Goal: Task Accomplishment & Management: Use online tool/utility

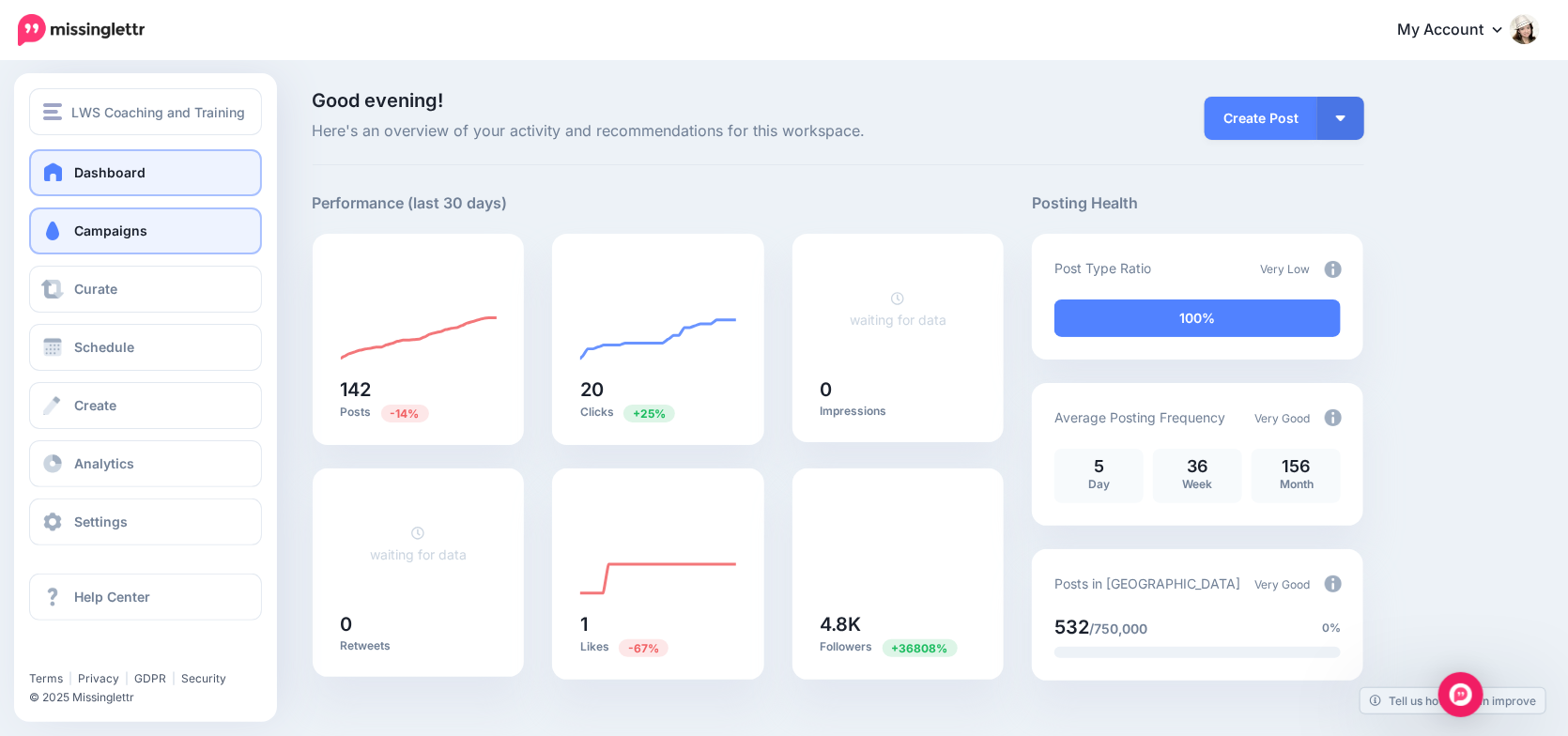
click at [57, 237] on span at bounding box center [53, 231] width 25 height 19
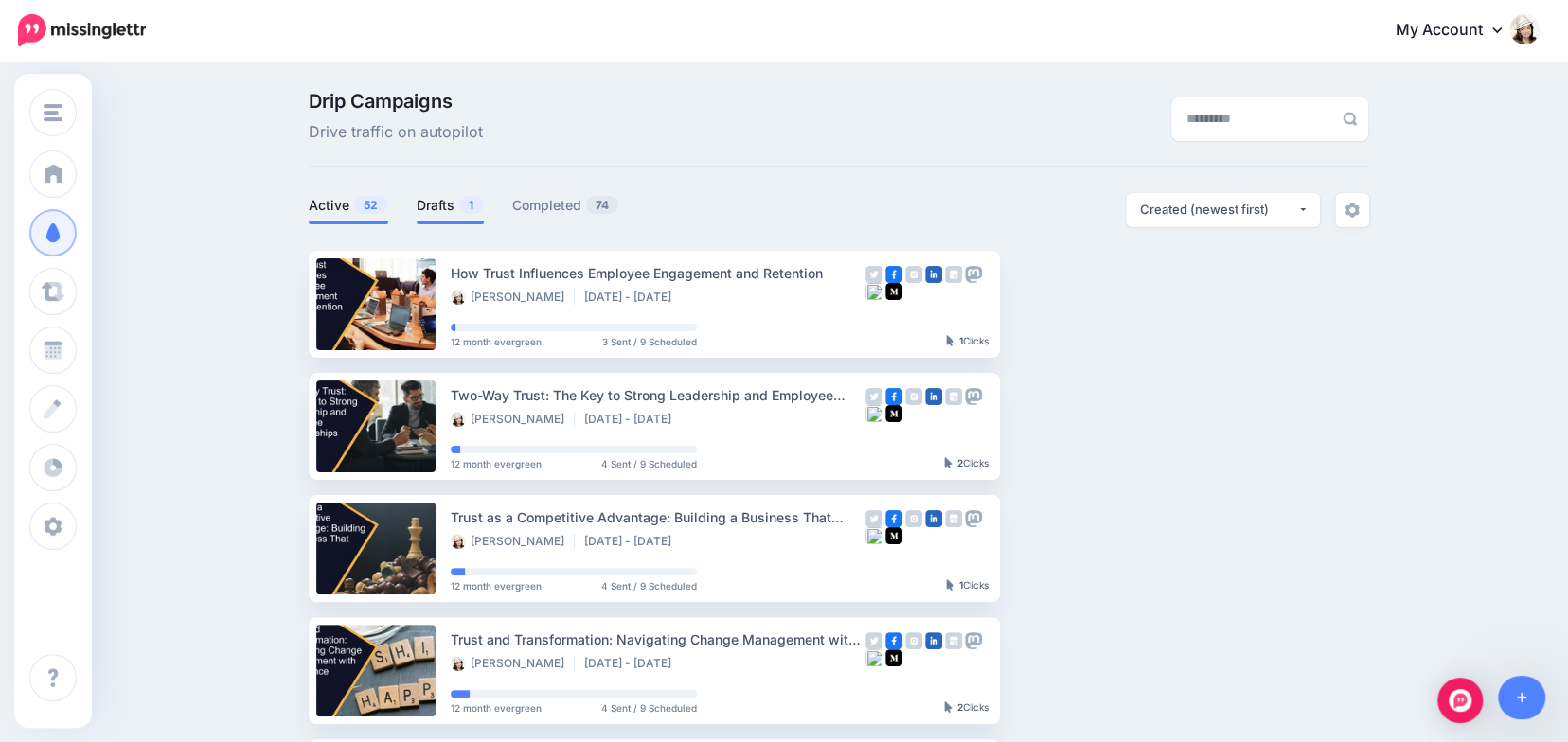
click at [440, 202] on link "Drafts 1" at bounding box center [450, 206] width 67 height 23
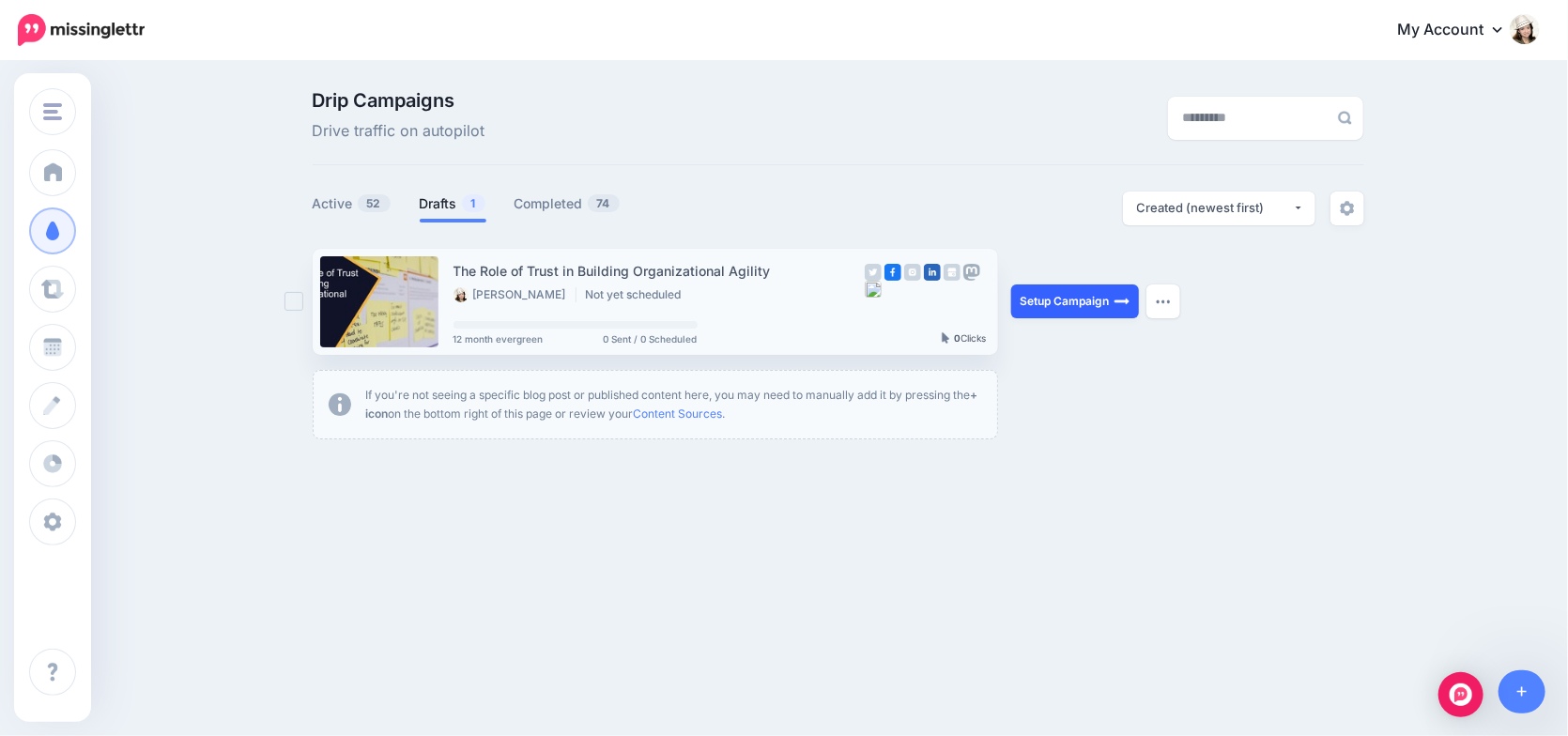
click at [1082, 302] on link "Setup Campaign" at bounding box center [1074, 302] width 128 height 34
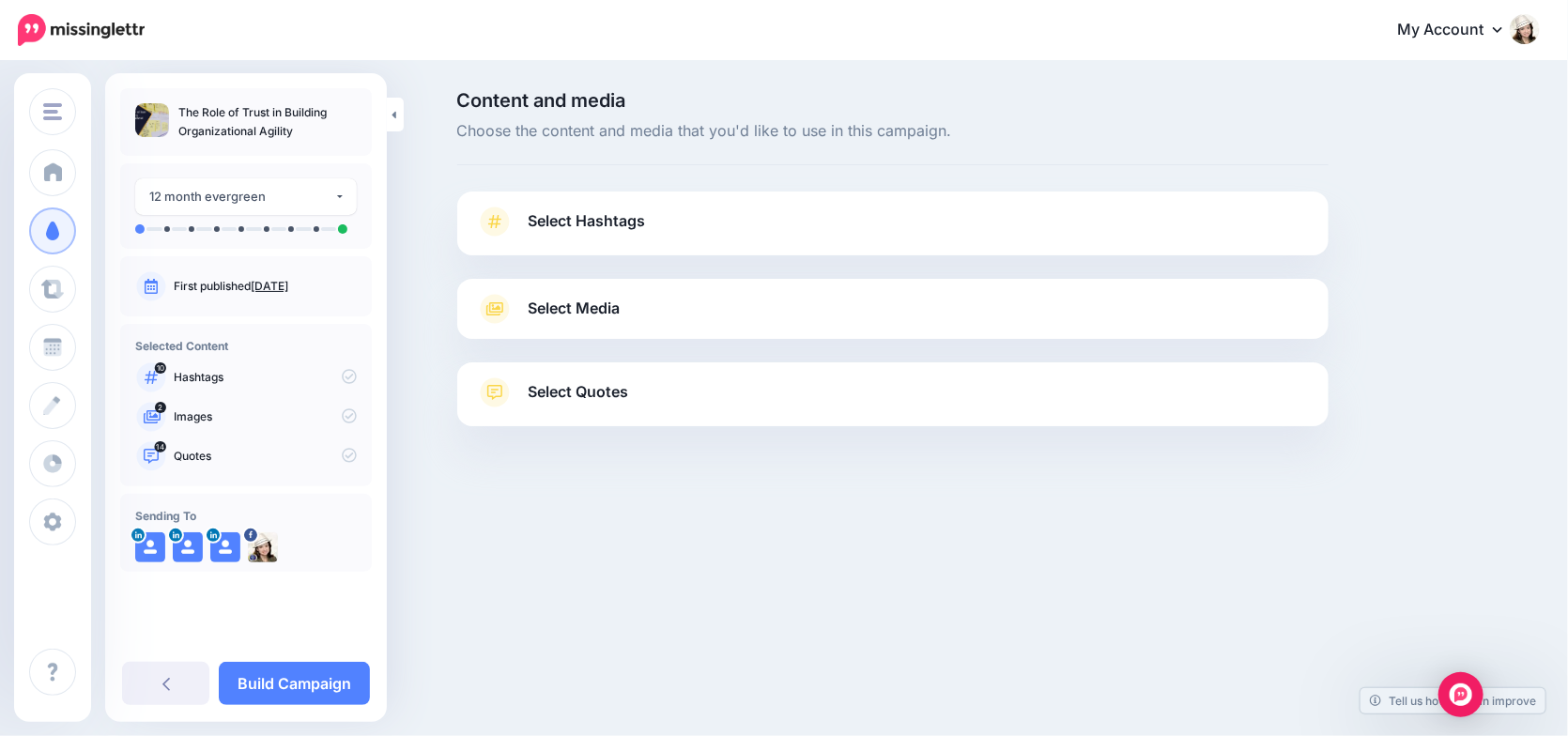
click at [1188, 227] on link "Select Hashtags" at bounding box center [893, 231] width 834 height 49
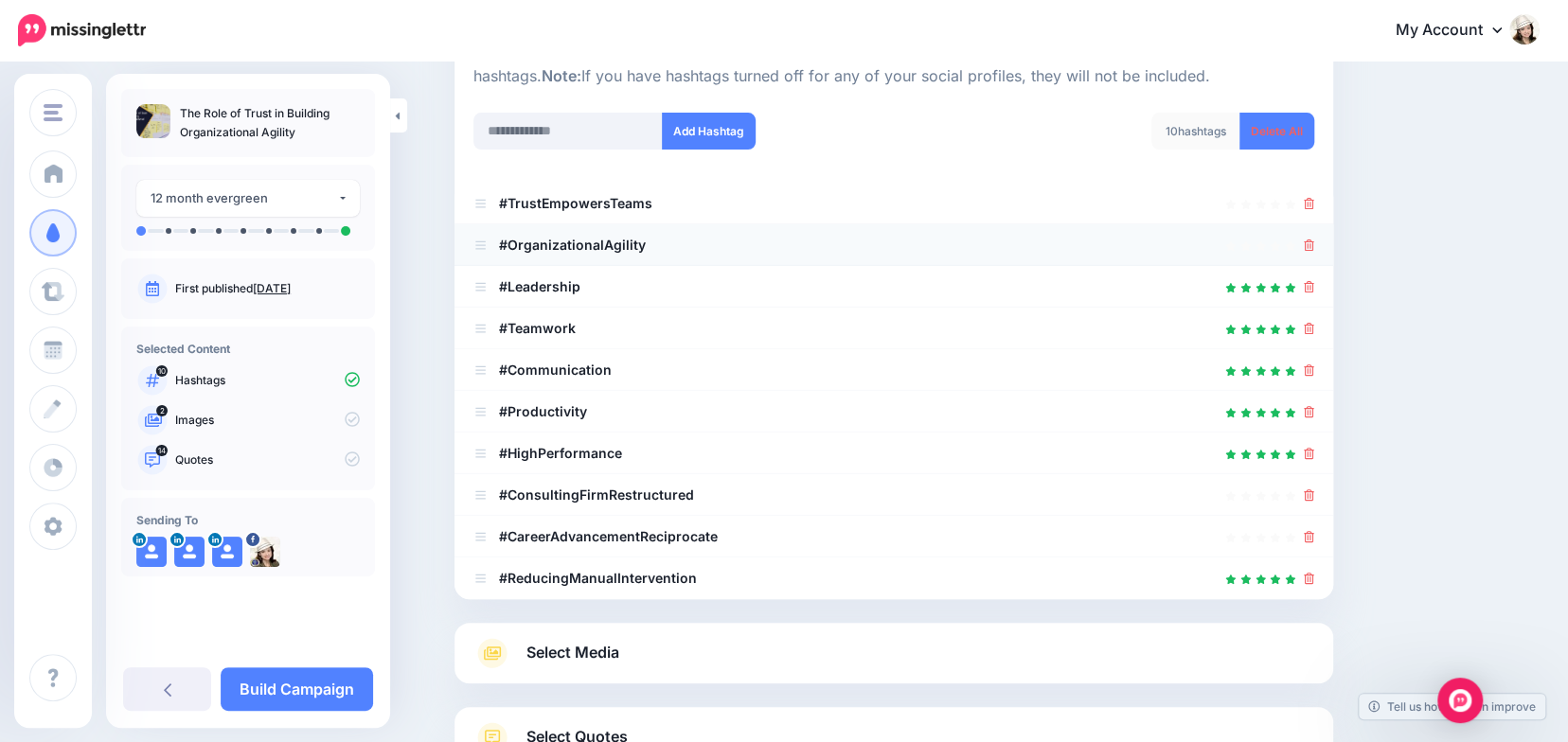
scroll to position [218, 0]
click at [1312, 247] on icon at bounding box center [1309, 244] width 10 height 11
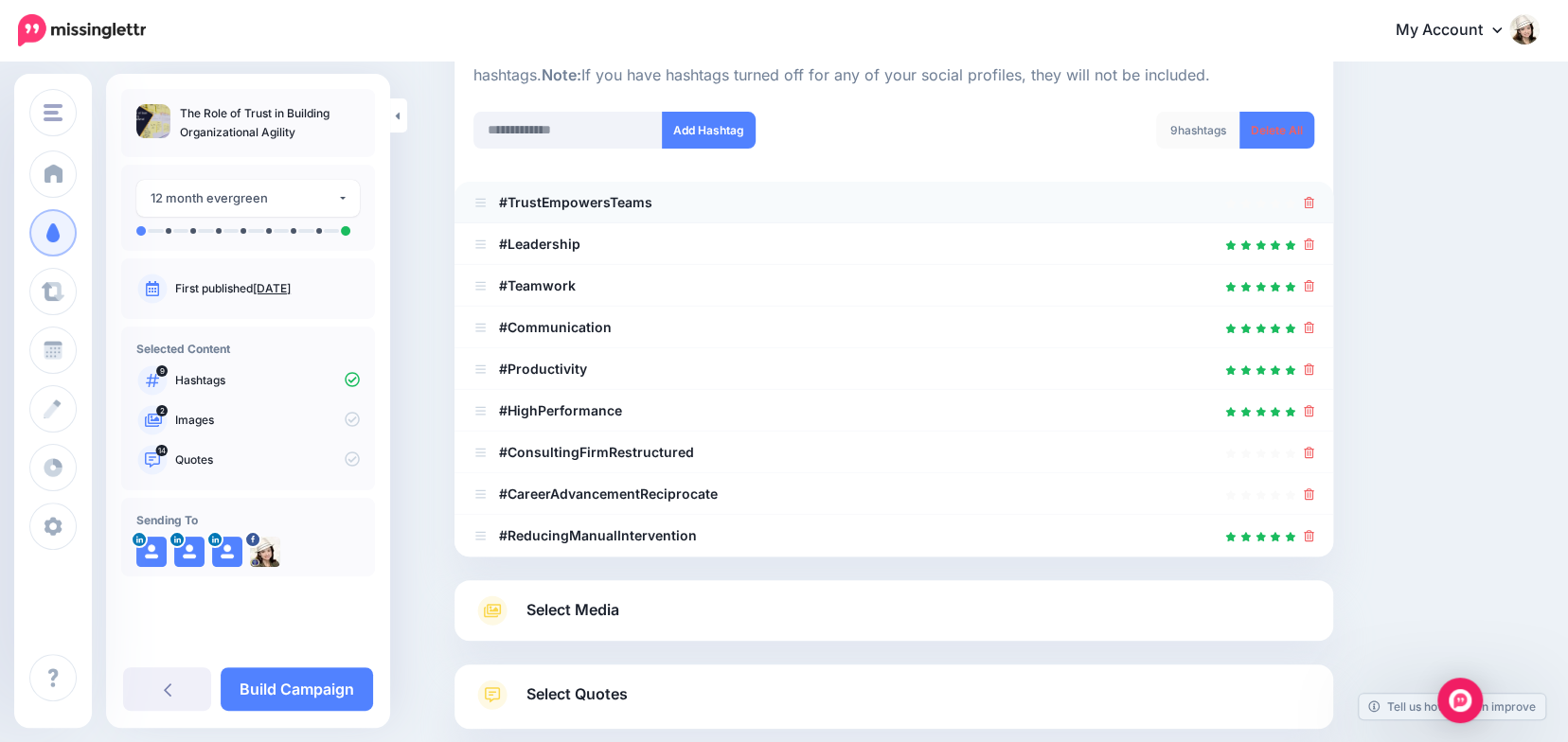
click at [1314, 202] on icon at bounding box center [1309, 203] width 10 height 11
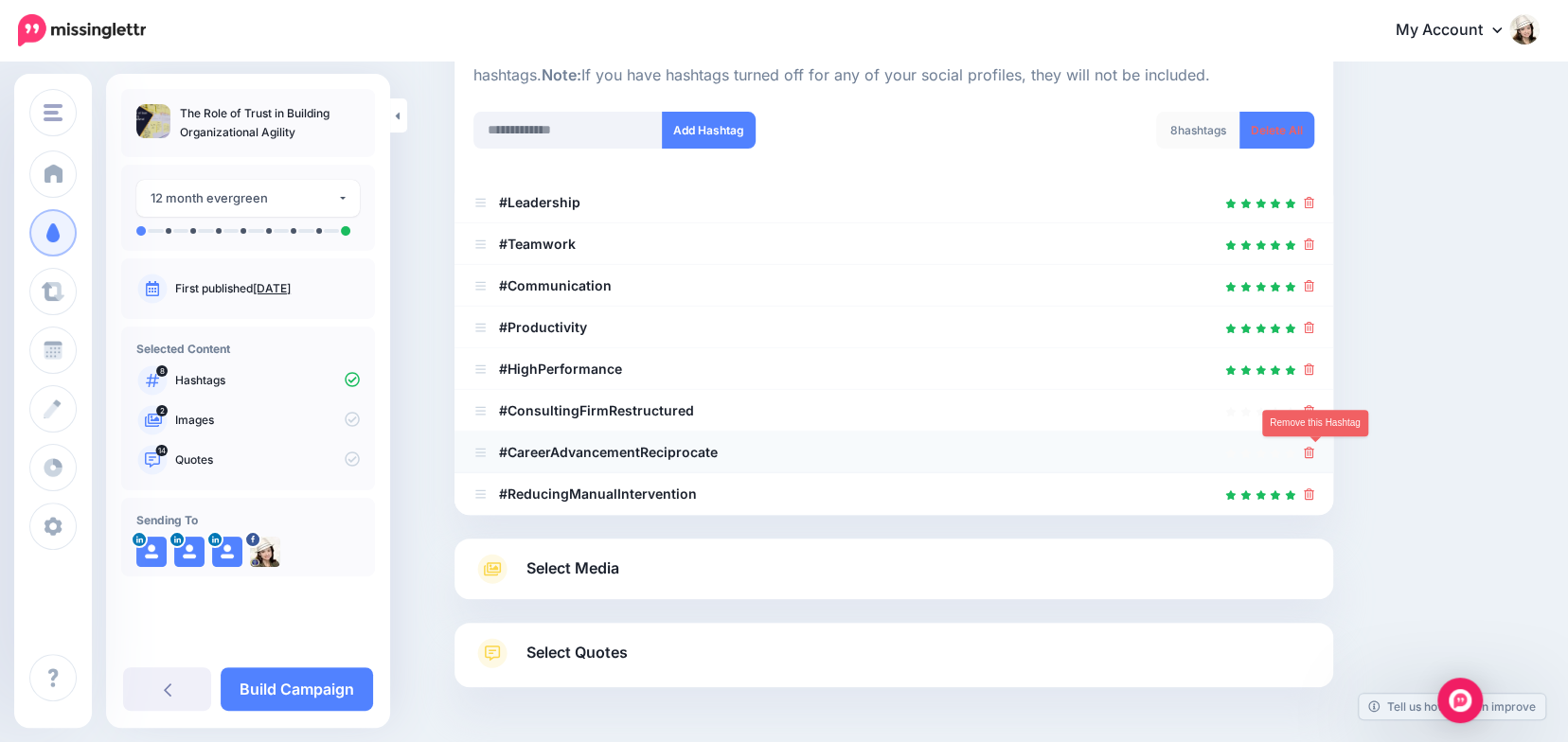
click at [1314, 453] on icon at bounding box center [1309, 453] width 10 height 11
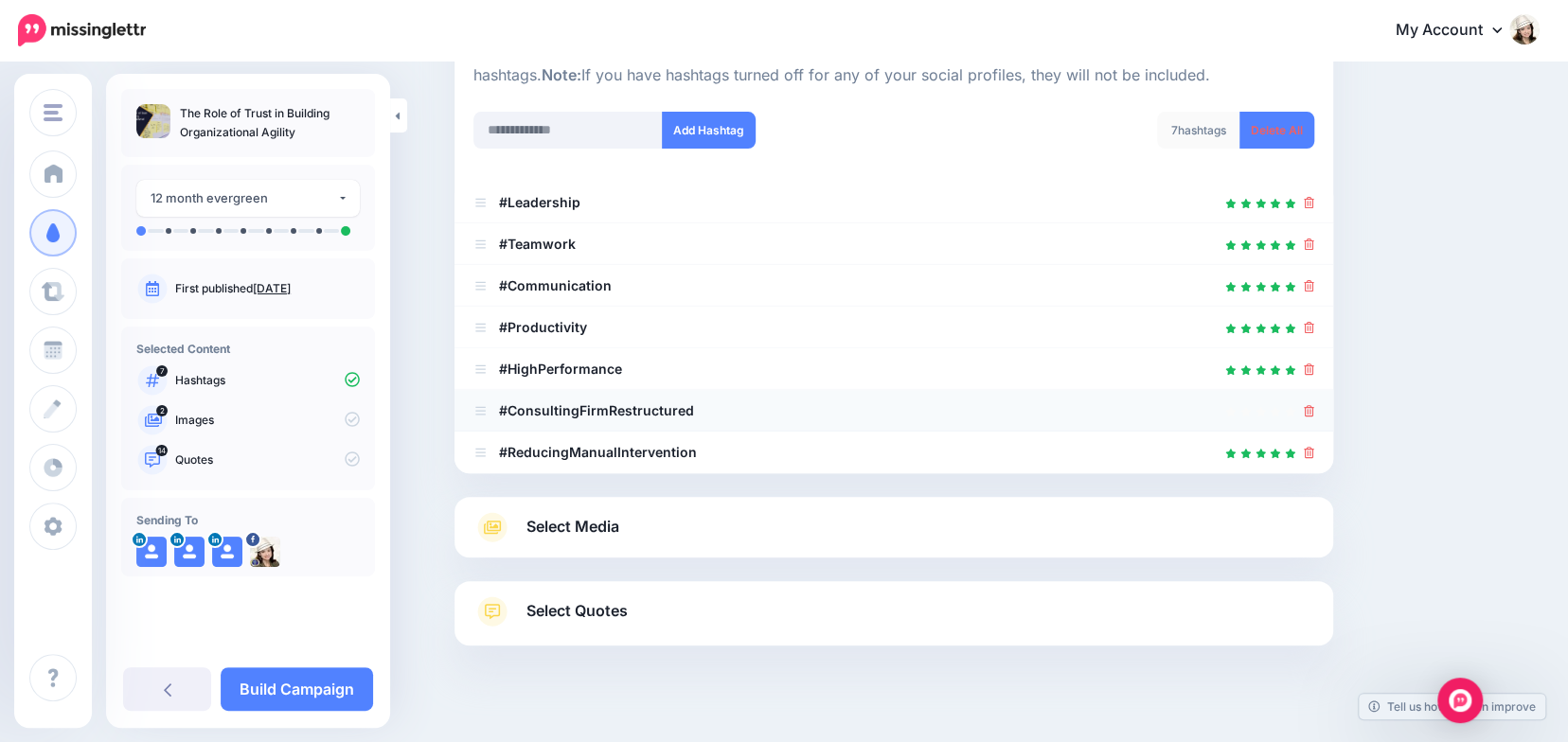
drag, startPoint x: 1318, startPoint y: 409, endPoint x: 1330, endPoint y: 402, distance: 13.9
click at [1314, 409] on icon at bounding box center [1309, 411] width 10 height 11
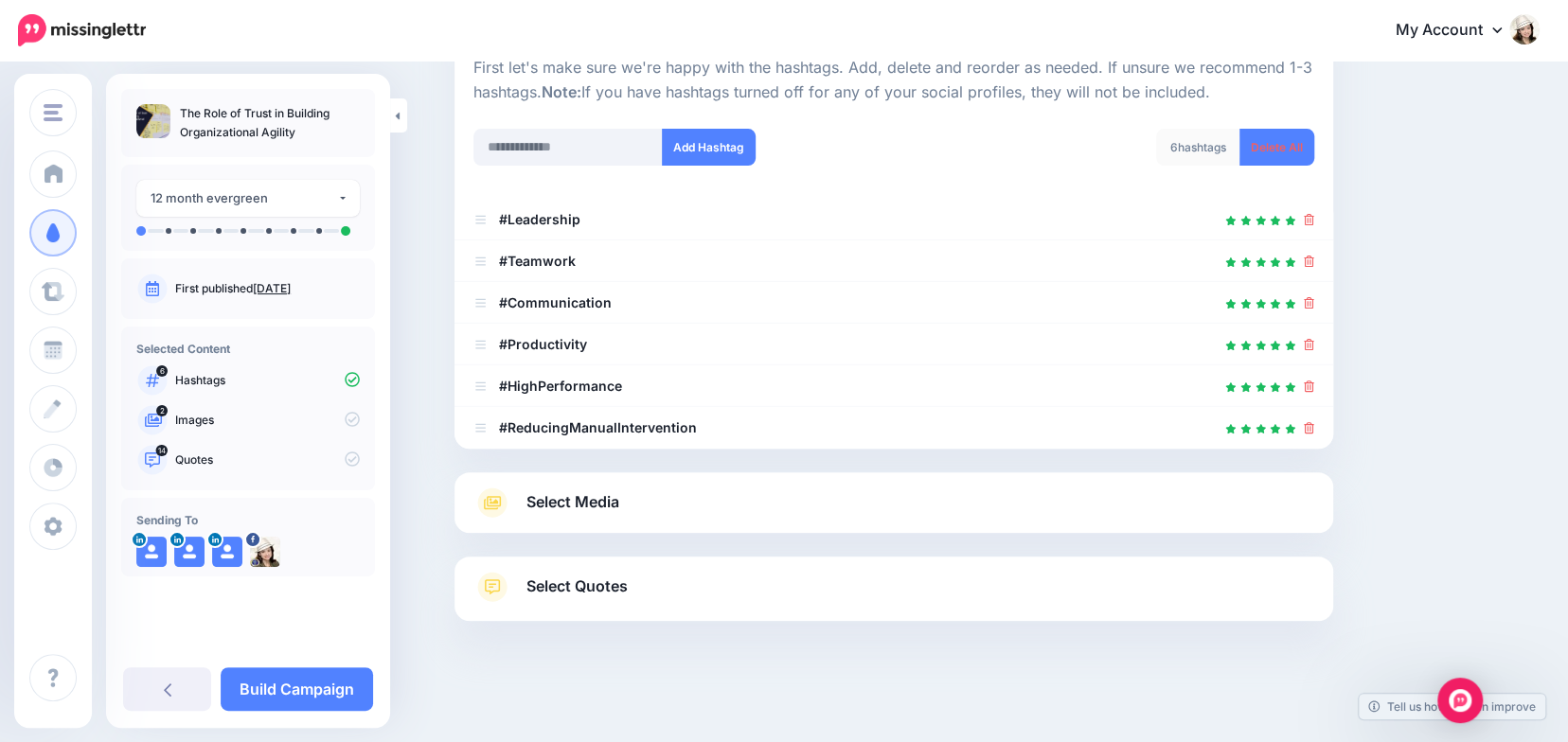
click at [601, 497] on span "Select Media" at bounding box center [572, 502] width 93 height 26
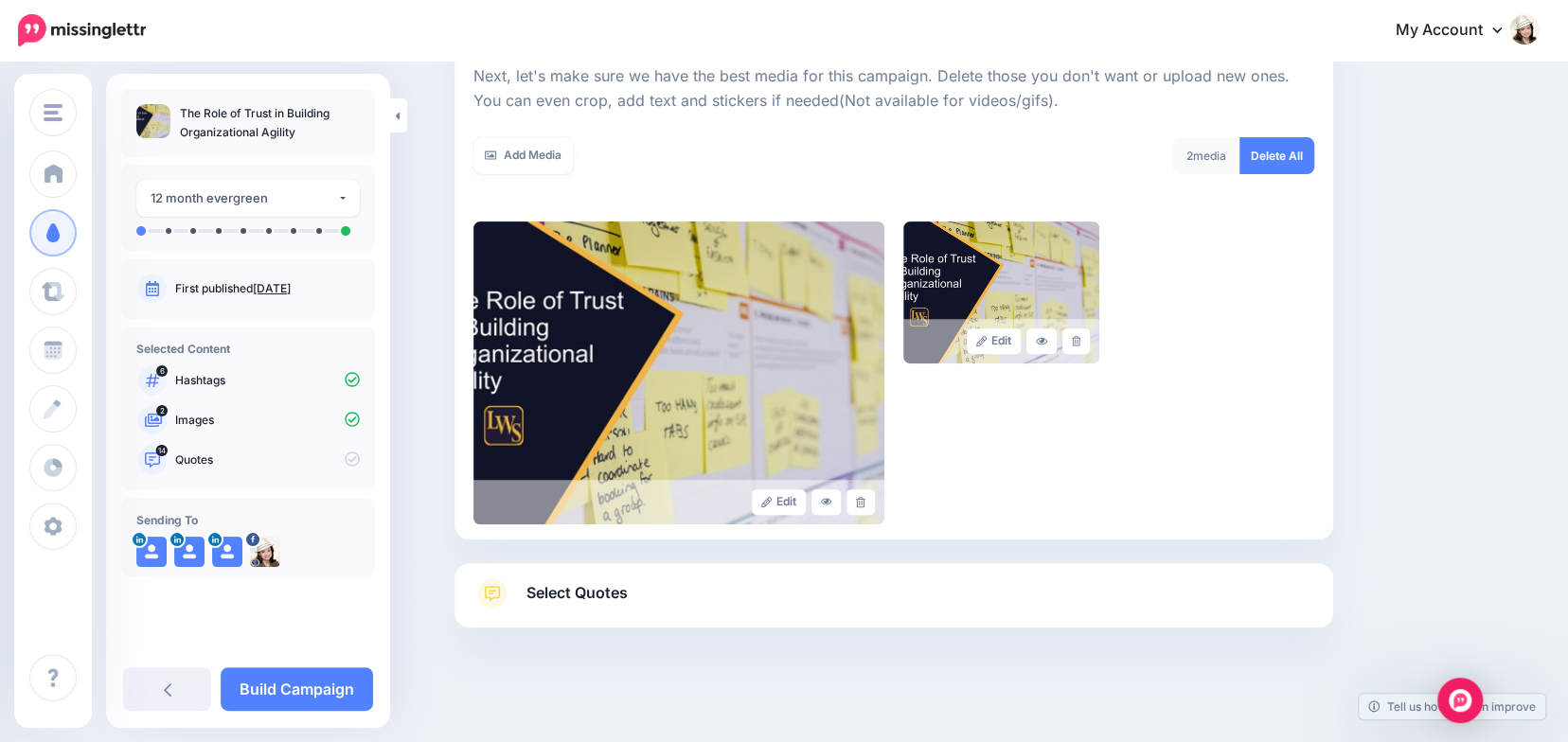
scroll to position [279, 0]
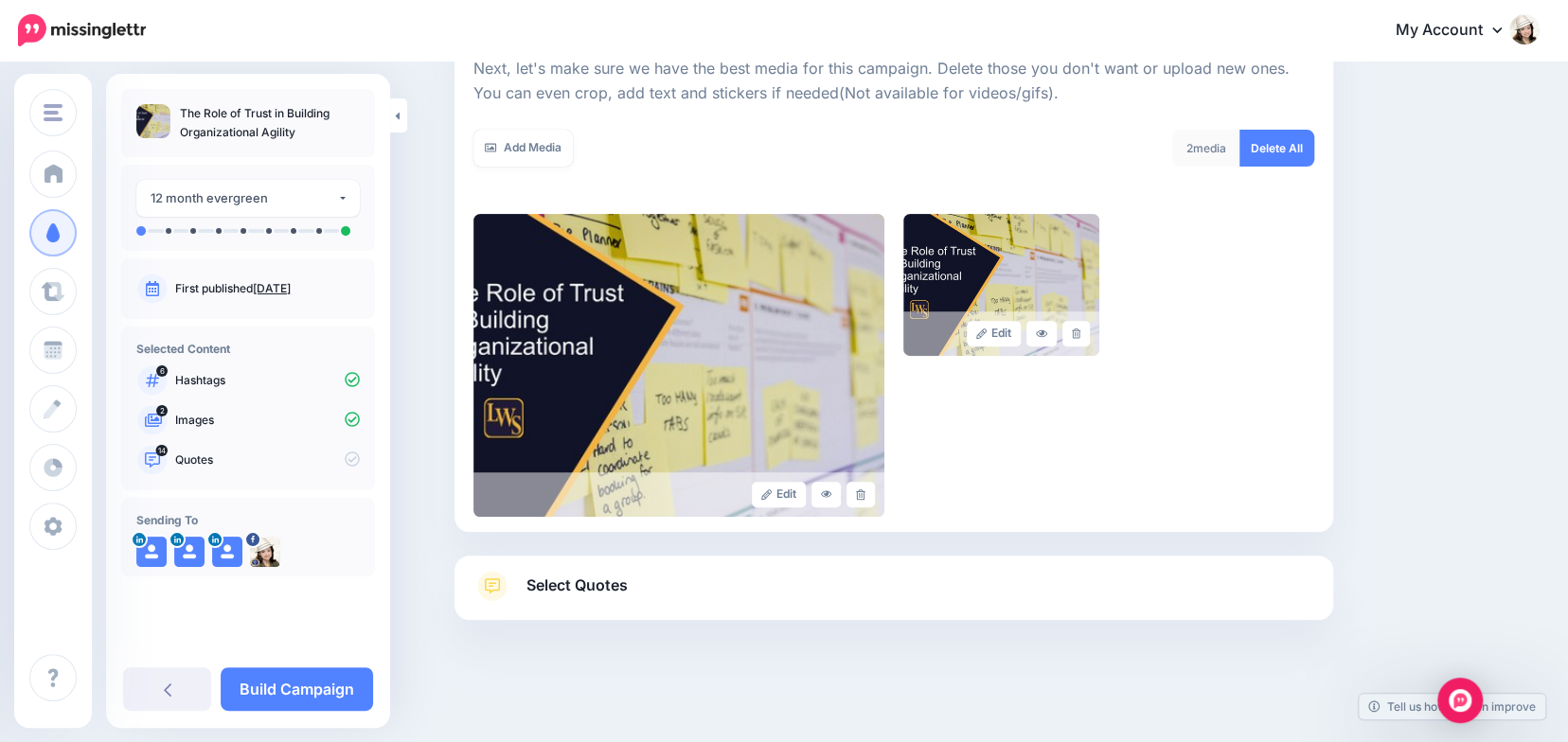
click at [729, 582] on link "Select Quotes" at bounding box center [894, 596] width 841 height 50
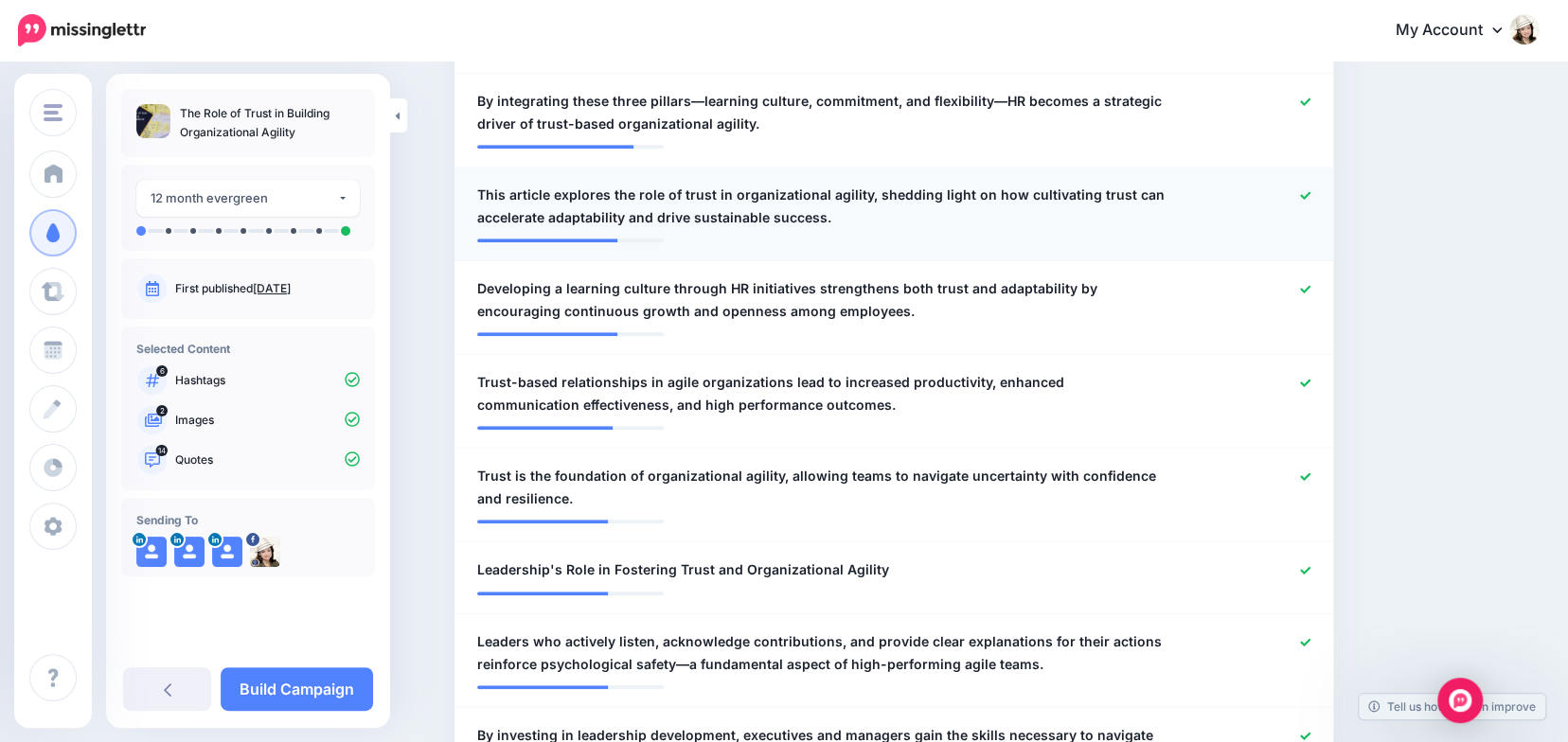
scroll to position [870, 0]
drag, startPoint x: 1310, startPoint y: 192, endPoint x: 1414, endPoint y: 193, distance: 104.0
click at [1309, 192] on icon at bounding box center [1305, 195] width 10 height 10
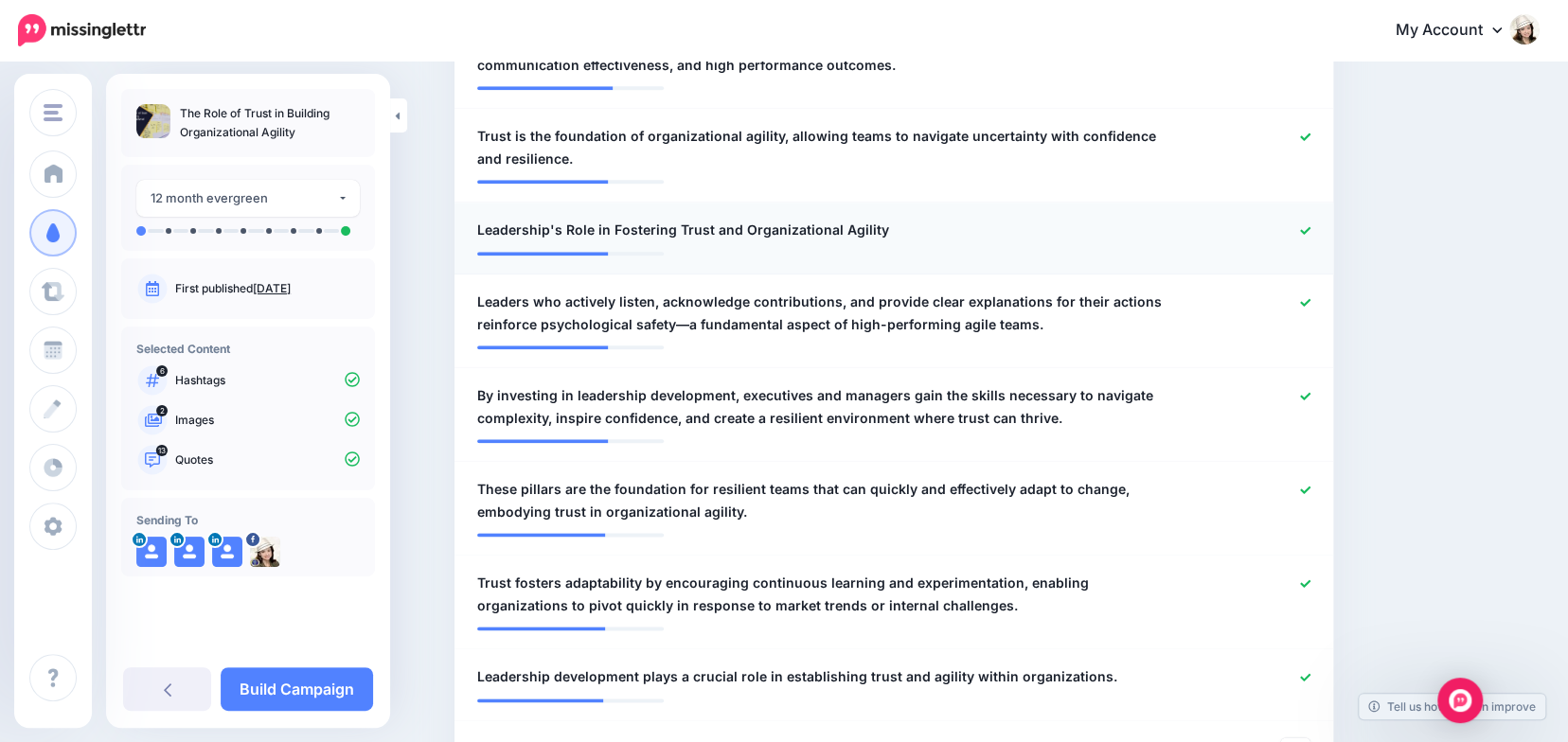
scroll to position [1210, 0]
click at [1304, 231] on div at bounding box center [1252, 229] width 144 height 24
click at [1310, 224] on icon at bounding box center [1305, 229] width 10 height 10
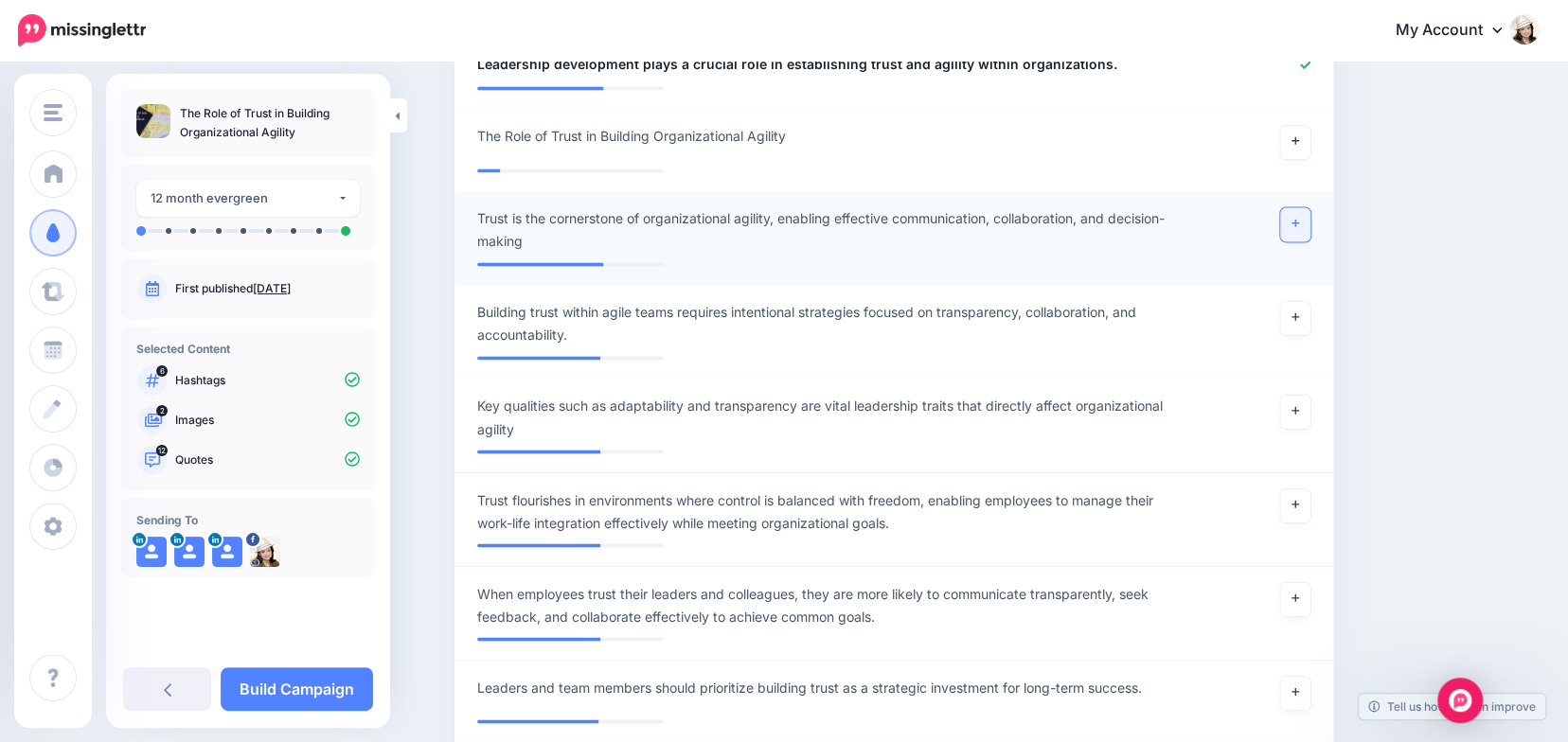
scroll to position [1833, 0]
click at [1306, 215] on link at bounding box center [1295, 223] width 31 height 34
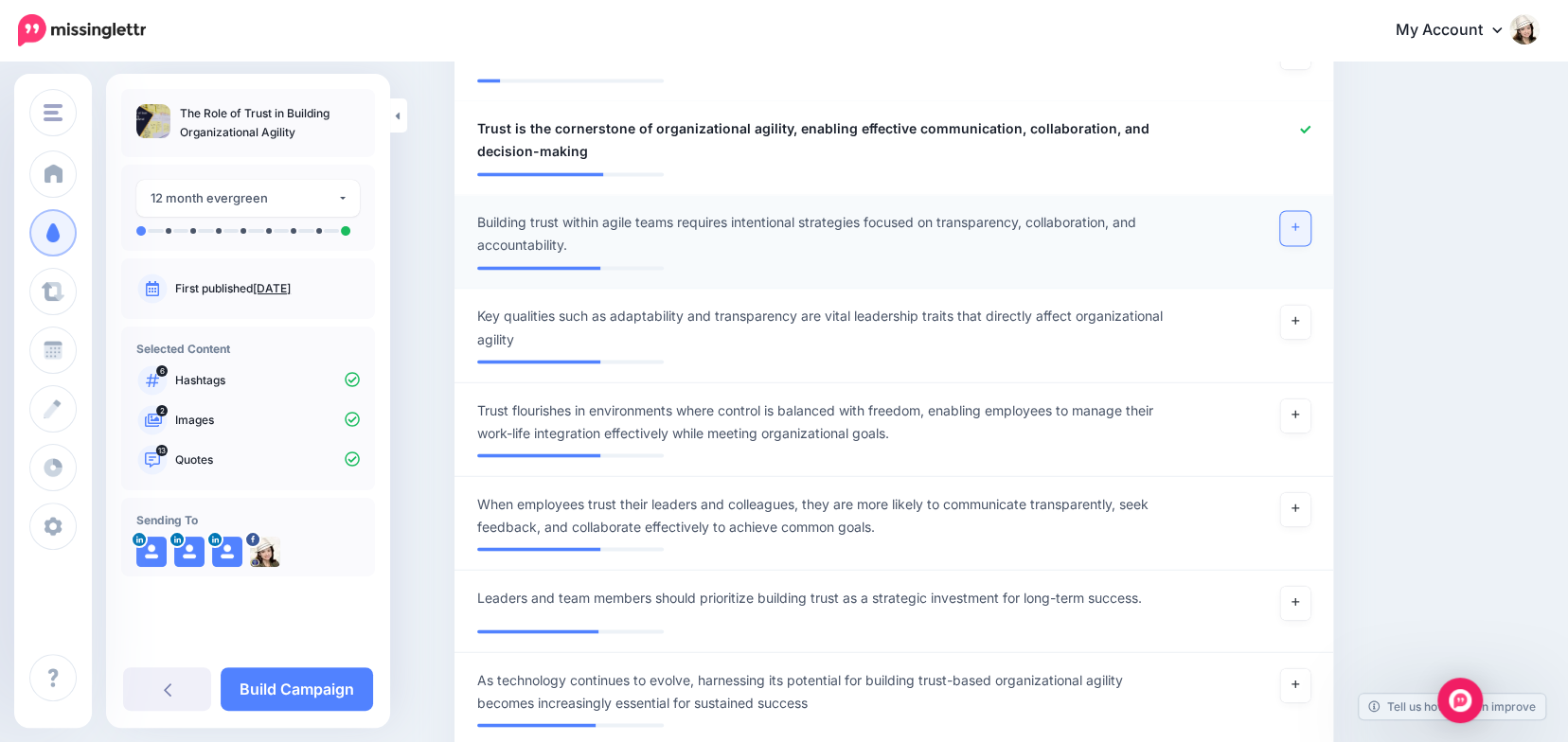
scroll to position [1924, 0]
click at [1298, 229] on icon at bounding box center [1295, 225] width 8 height 10
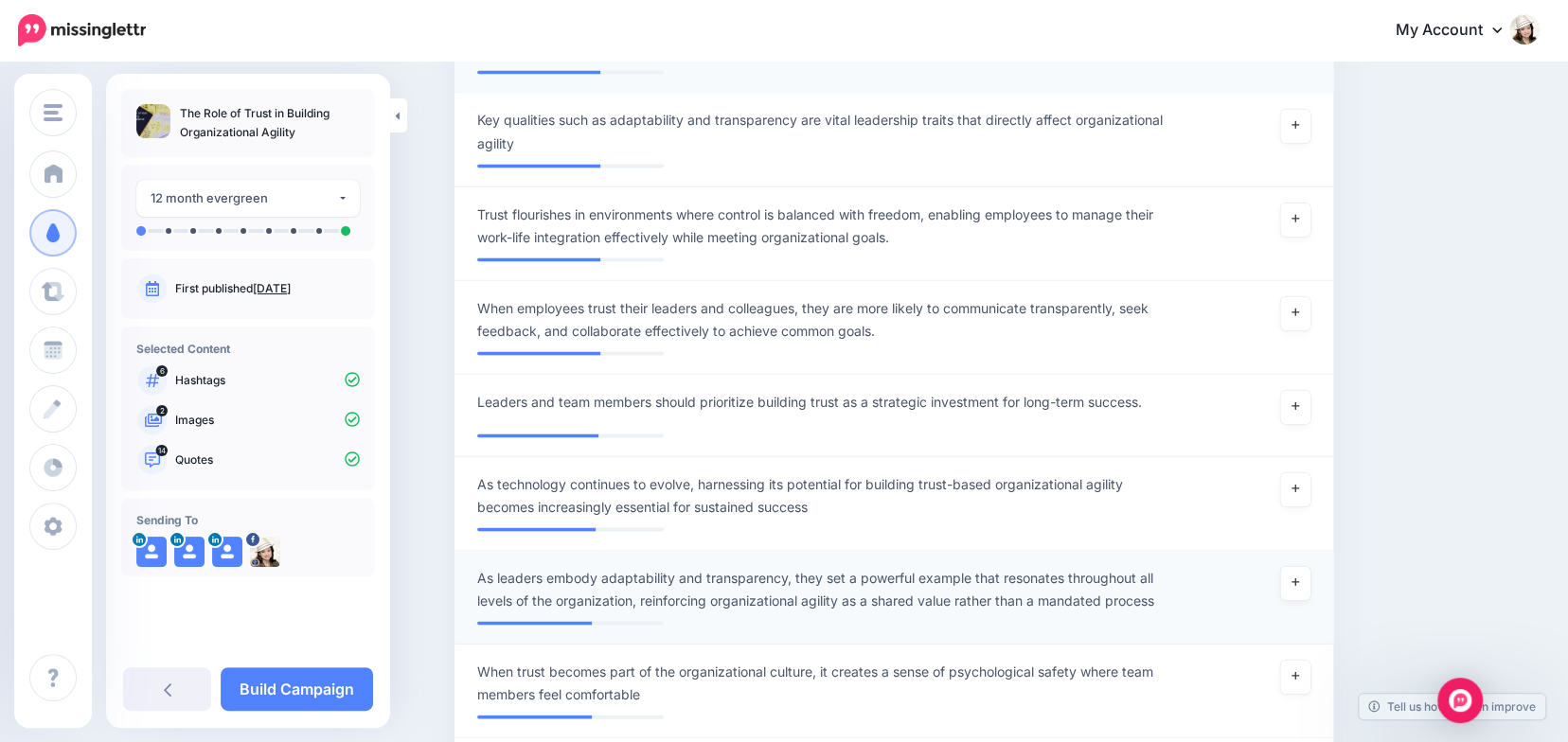
scroll to position [2127, 0]
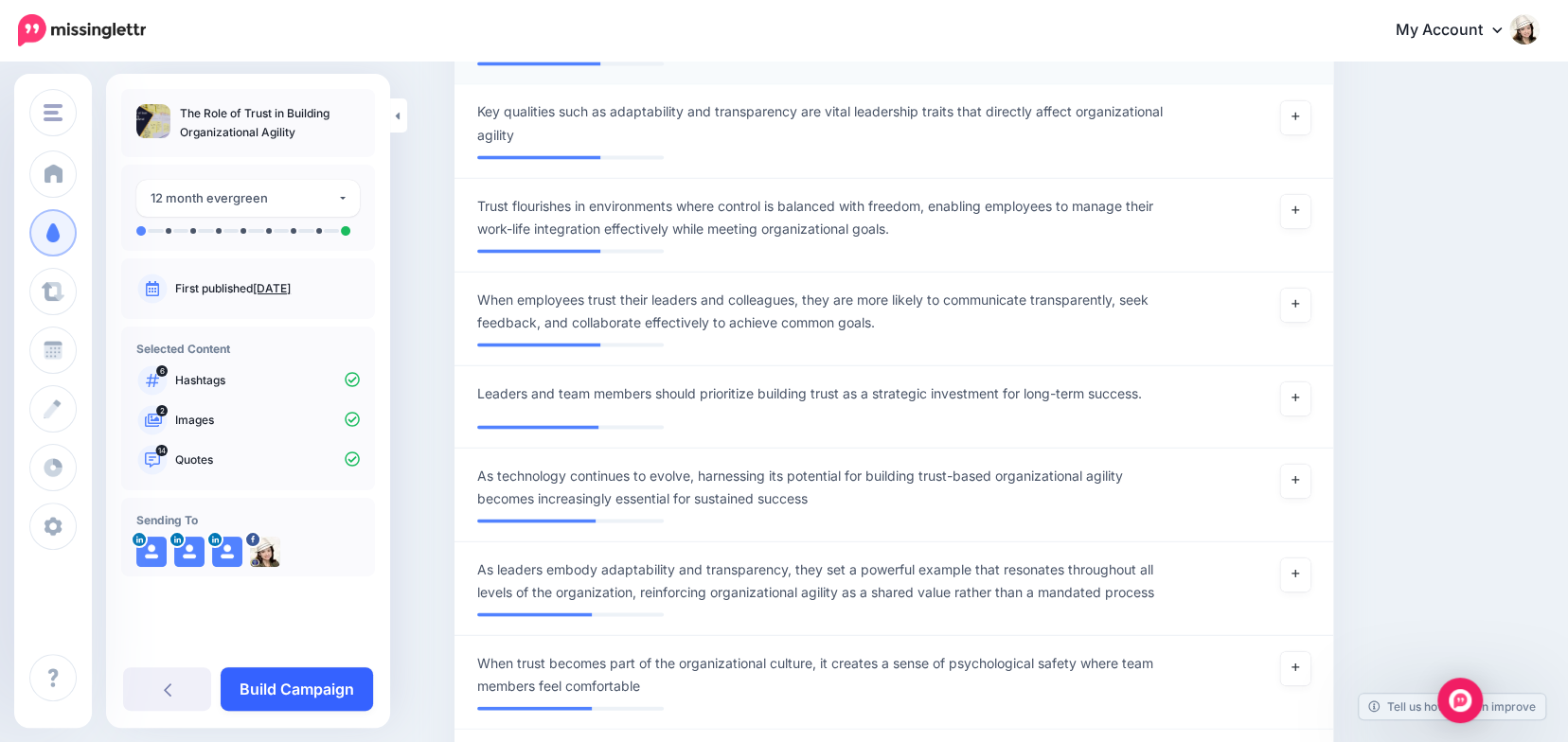
click at [304, 681] on link "Build Campaign" at bounding box center [297, 690] width 153 height 44
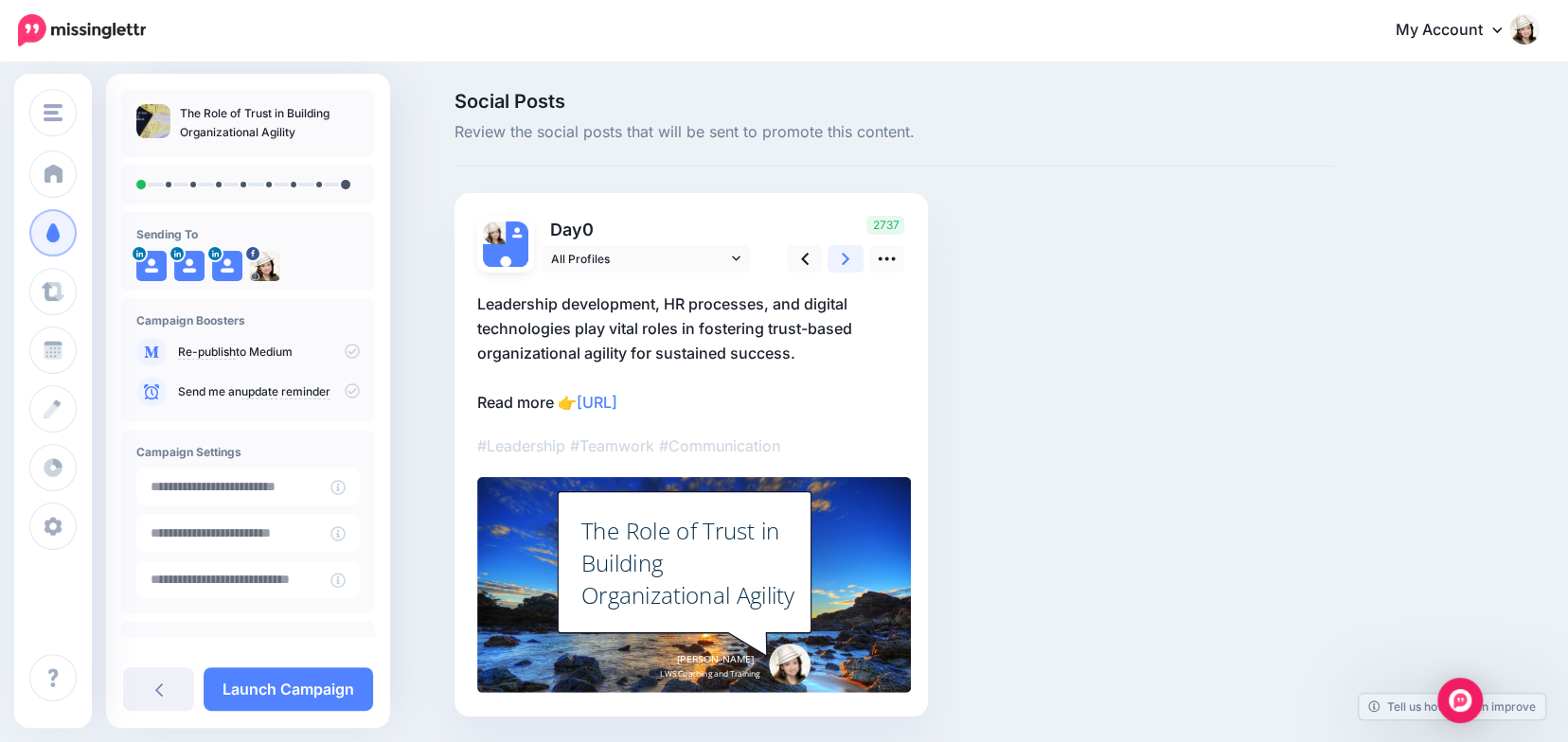
click at [850, 256] on icon at bounding box center [846, 258] width 8 height 12
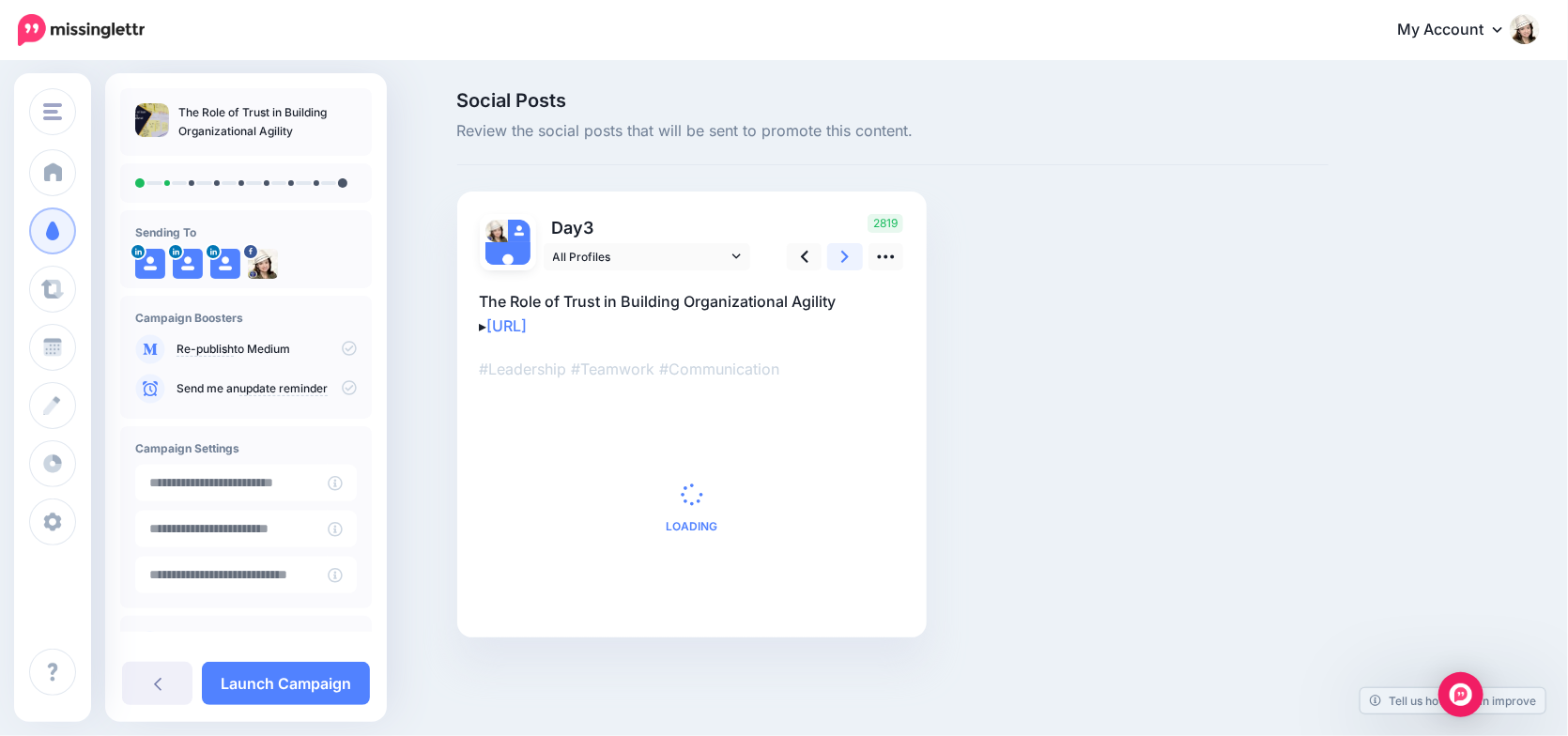
click at [845, 254] on icon at bounding box center [845, 256] width 8 height 12
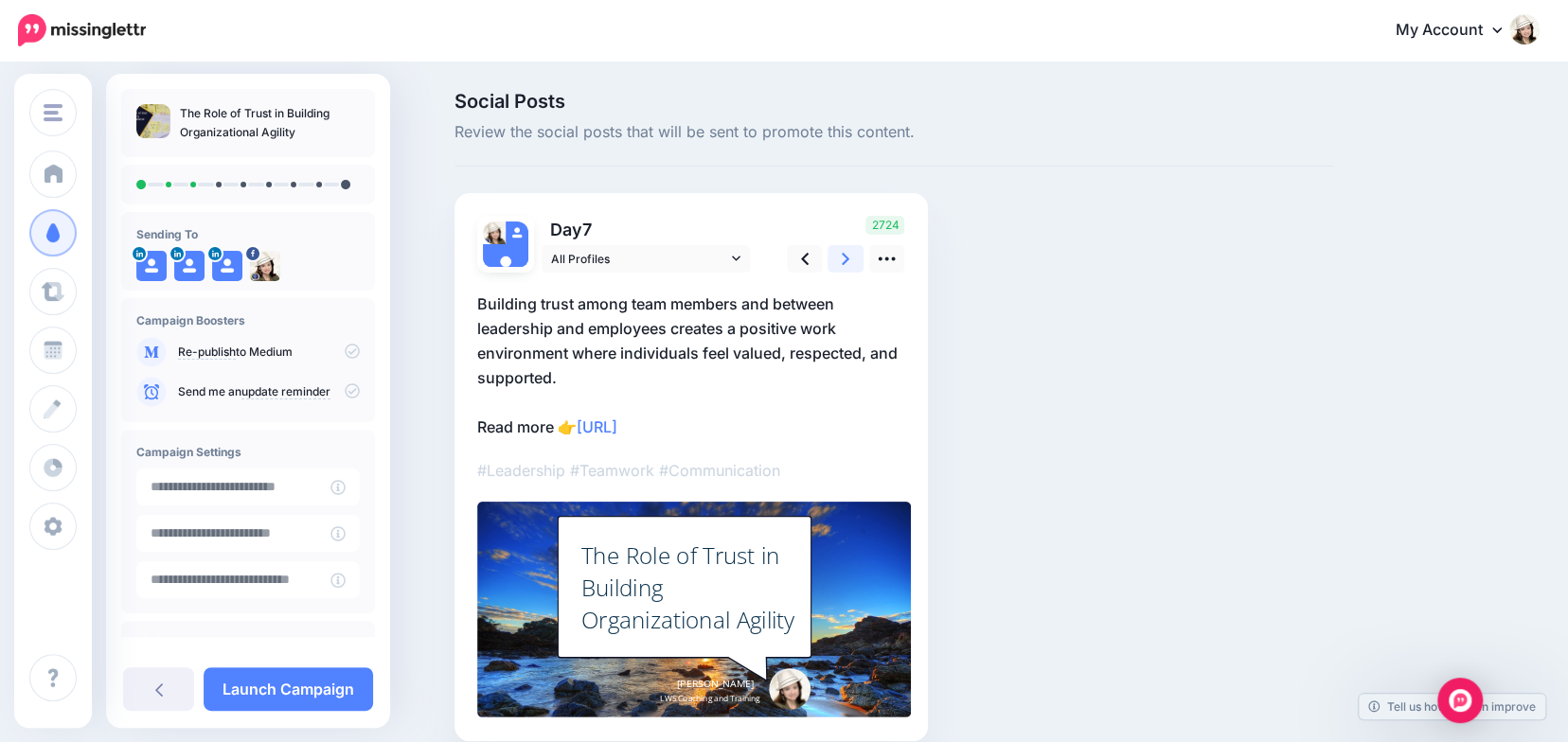
click at [850, 256] on icon at bounding box center [846, 258] width 8 height 12
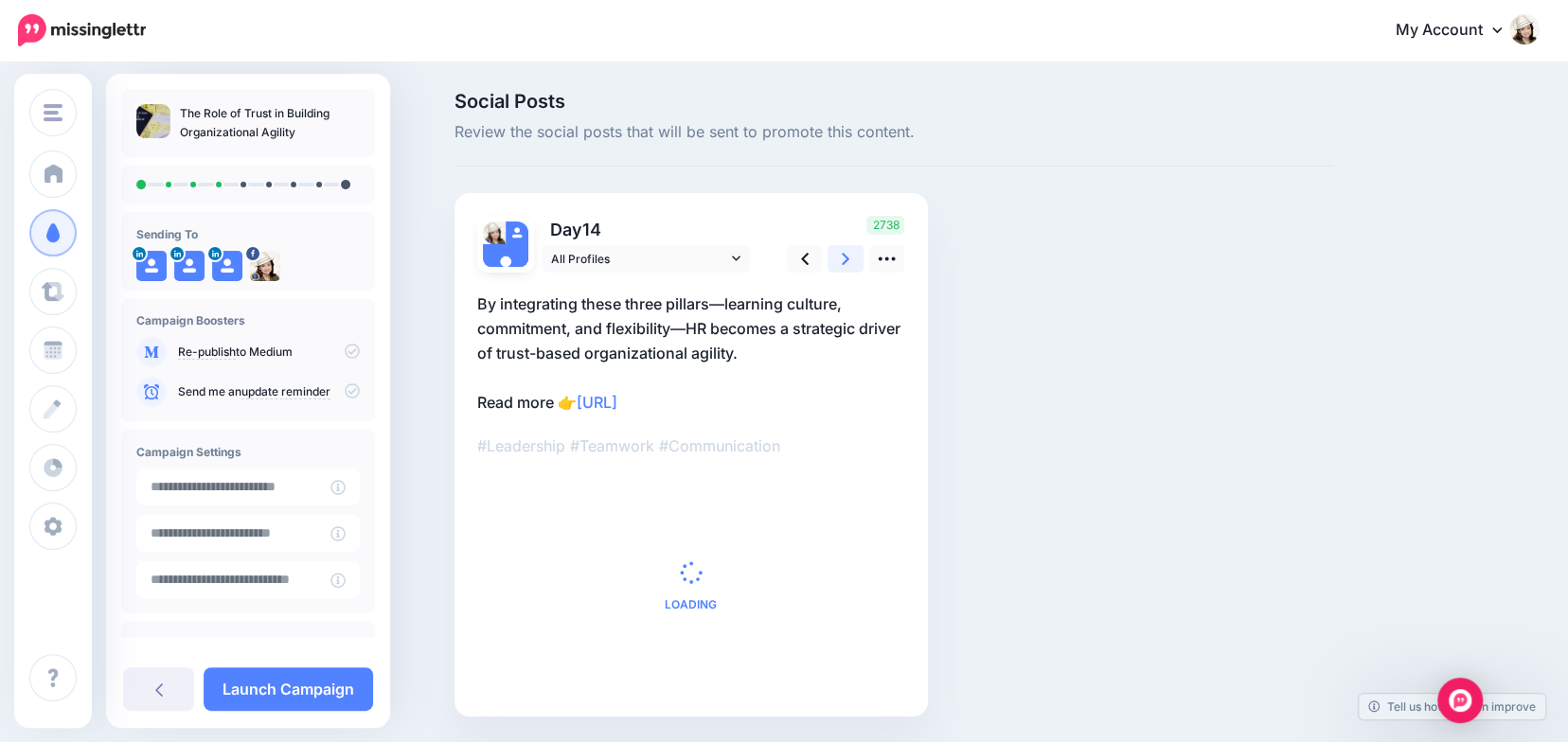
click at [850, 256] on icon at bounding box center [846, 258] width 8 height 12
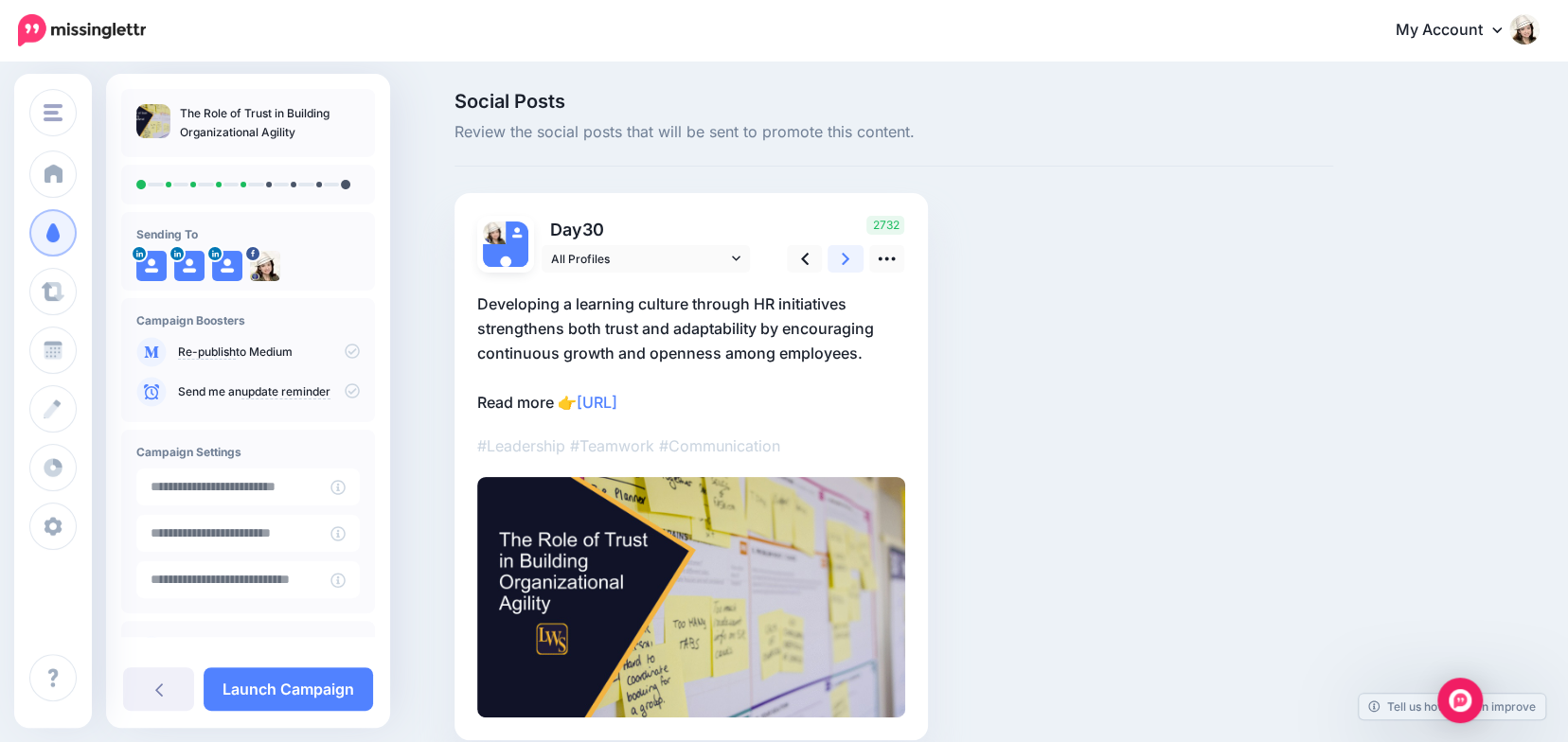
click at [850, 256] on icon at bounding box center [846, 258] width 8 height 12
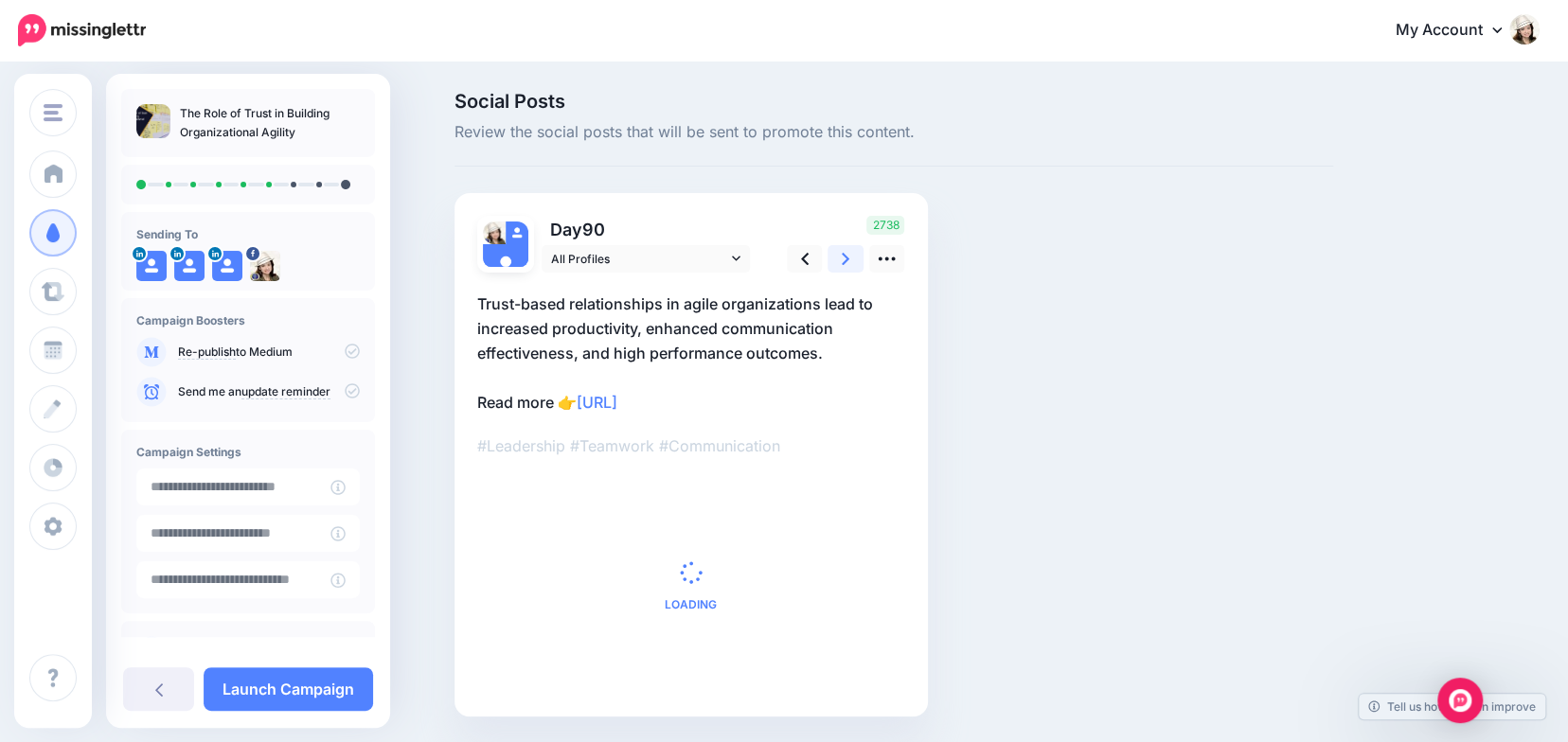
click at [850, 256] on icon at bounding box center [846, 258] width 8 height 12
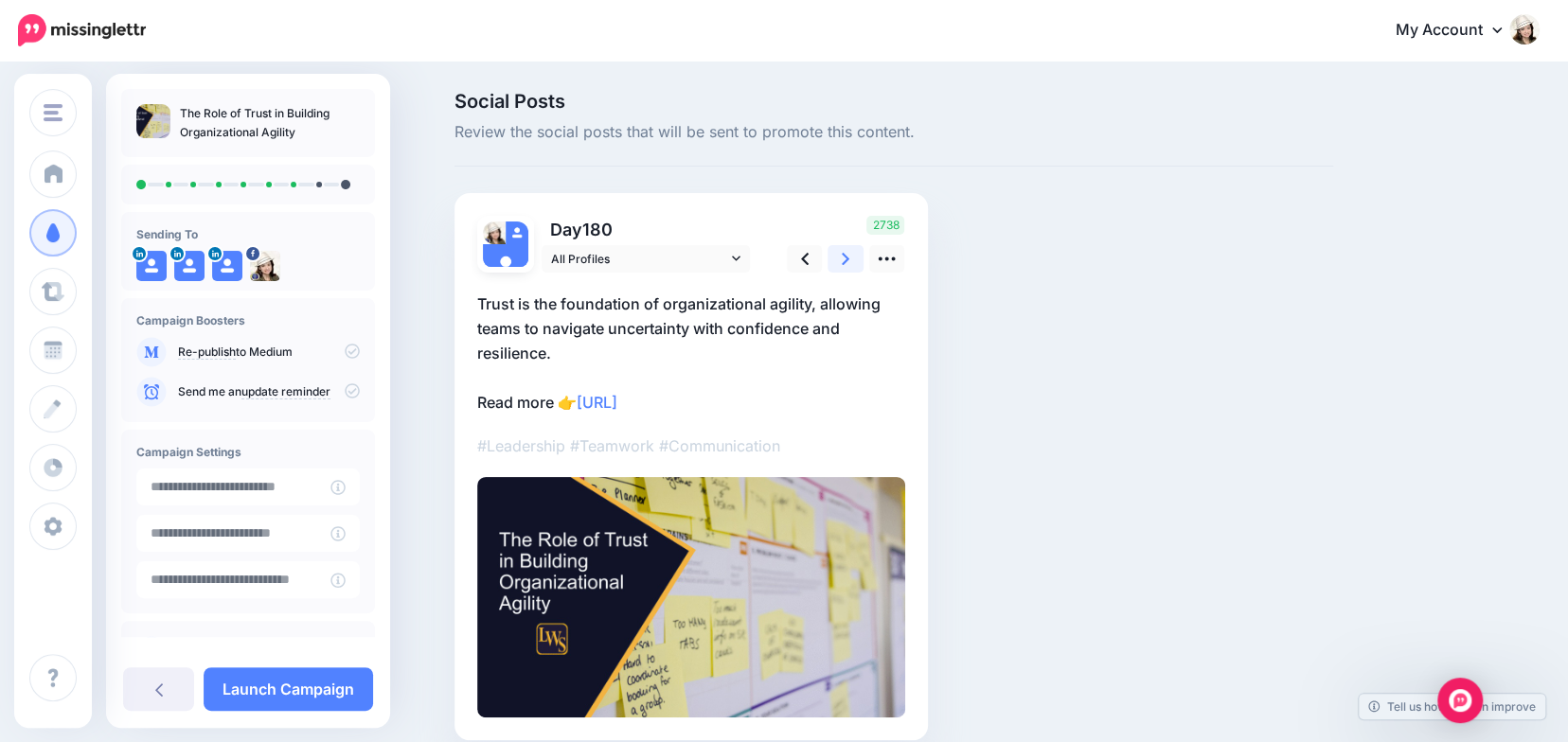
click at [850, 256] on icon at bounding box center [846, 258] width 8 height 12
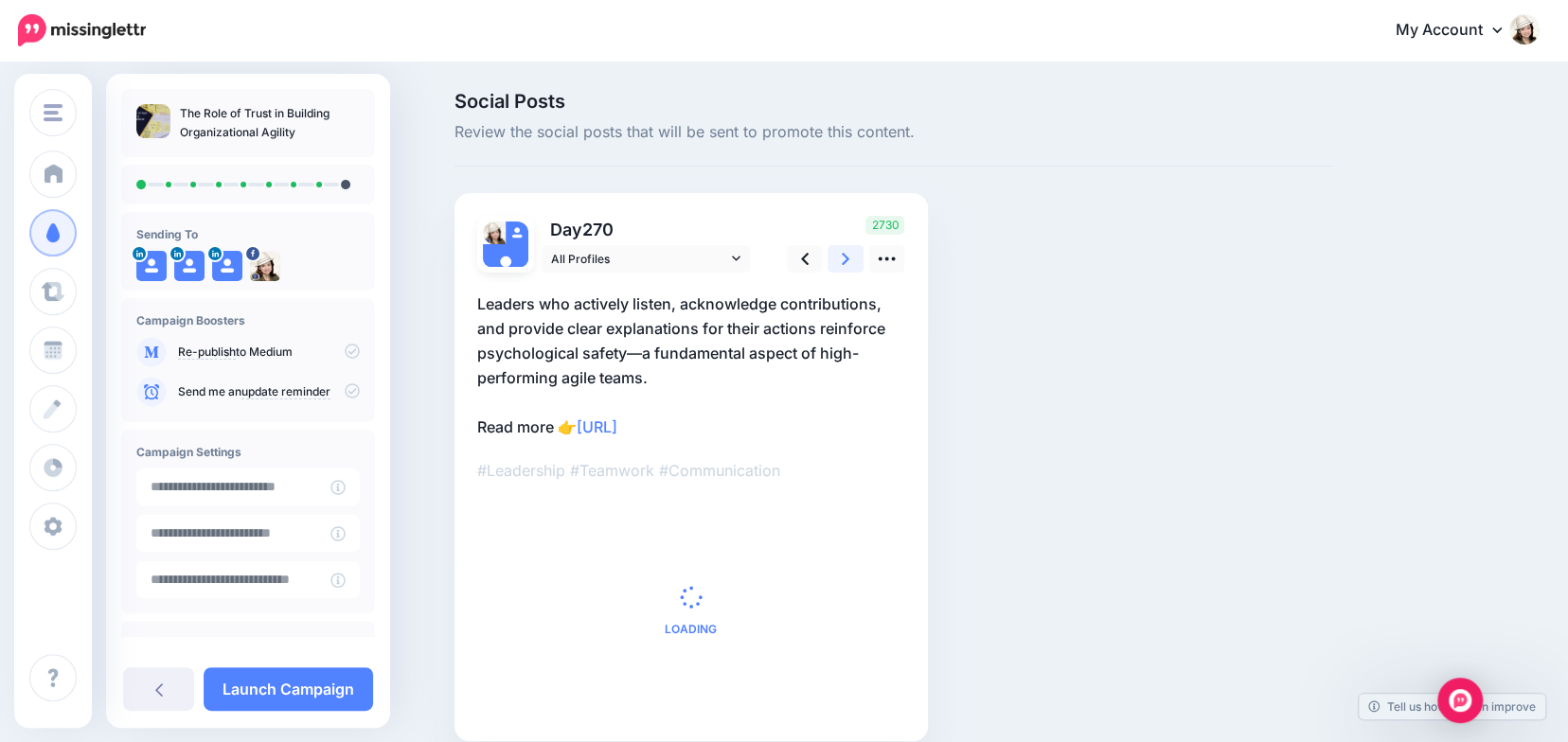
click at [850, 256] on icon at bounding box center [846, 258] width 8 height 12
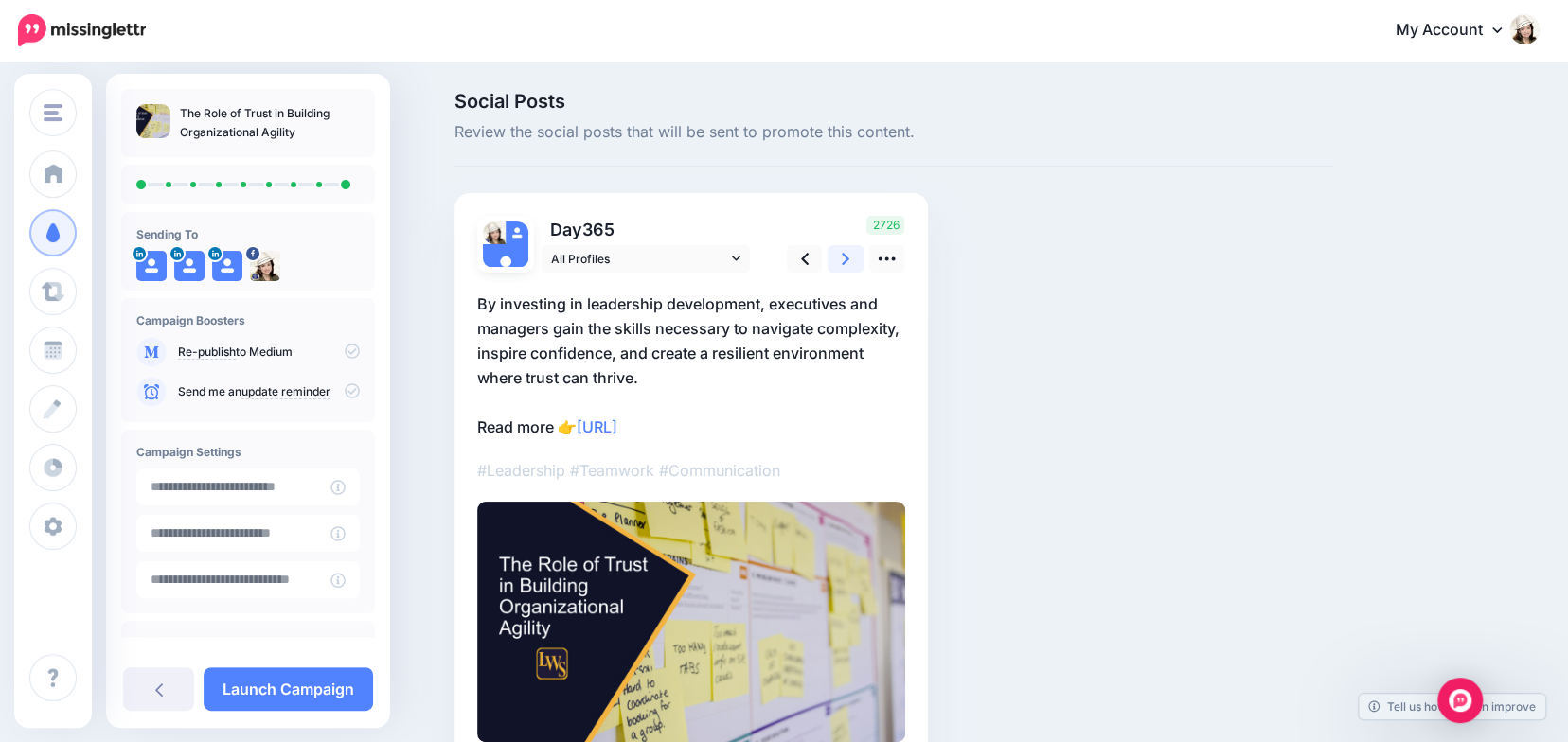
click at [850, 256] on icon at bounding box center [846, 258] width 8 height 12
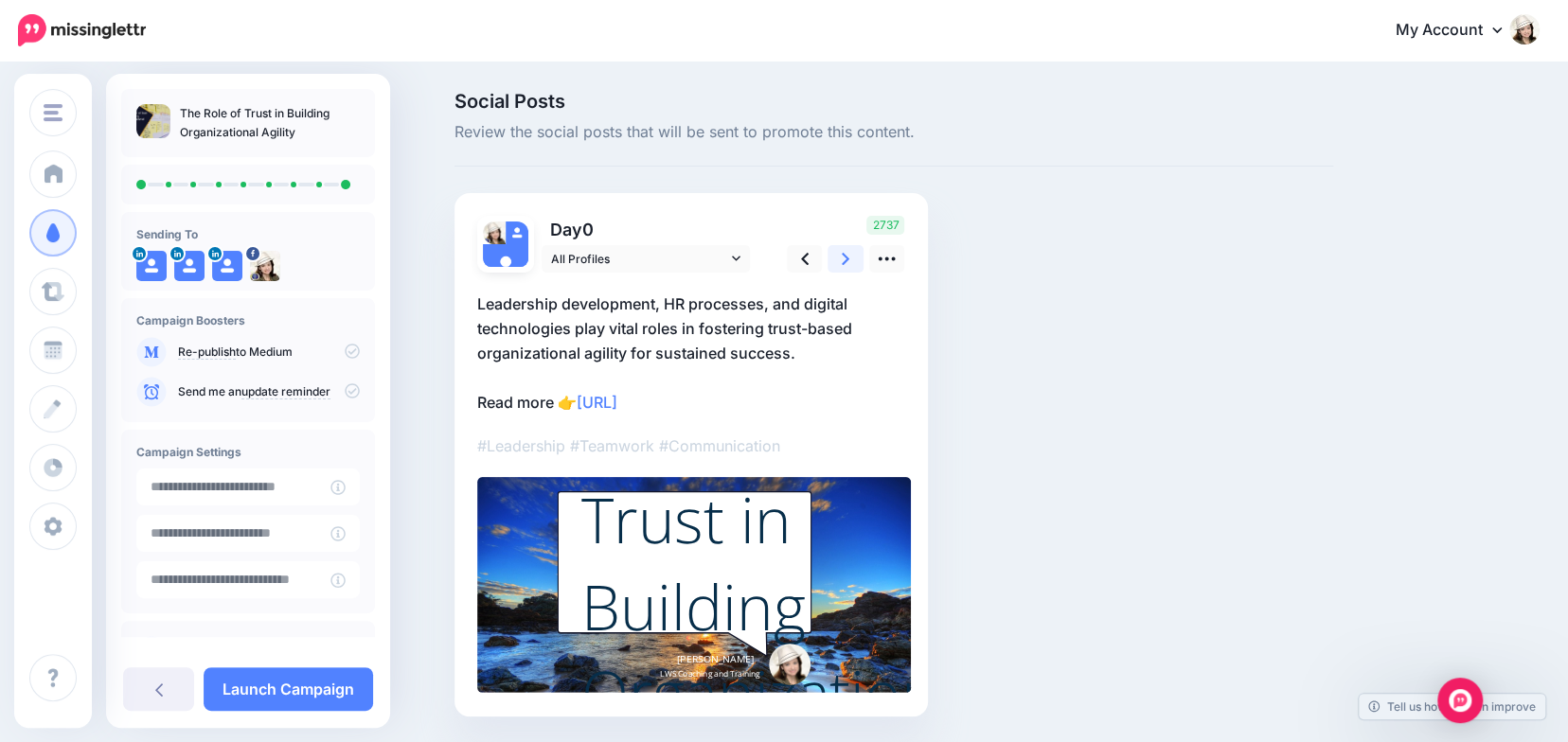
scroll to position [59, 0]
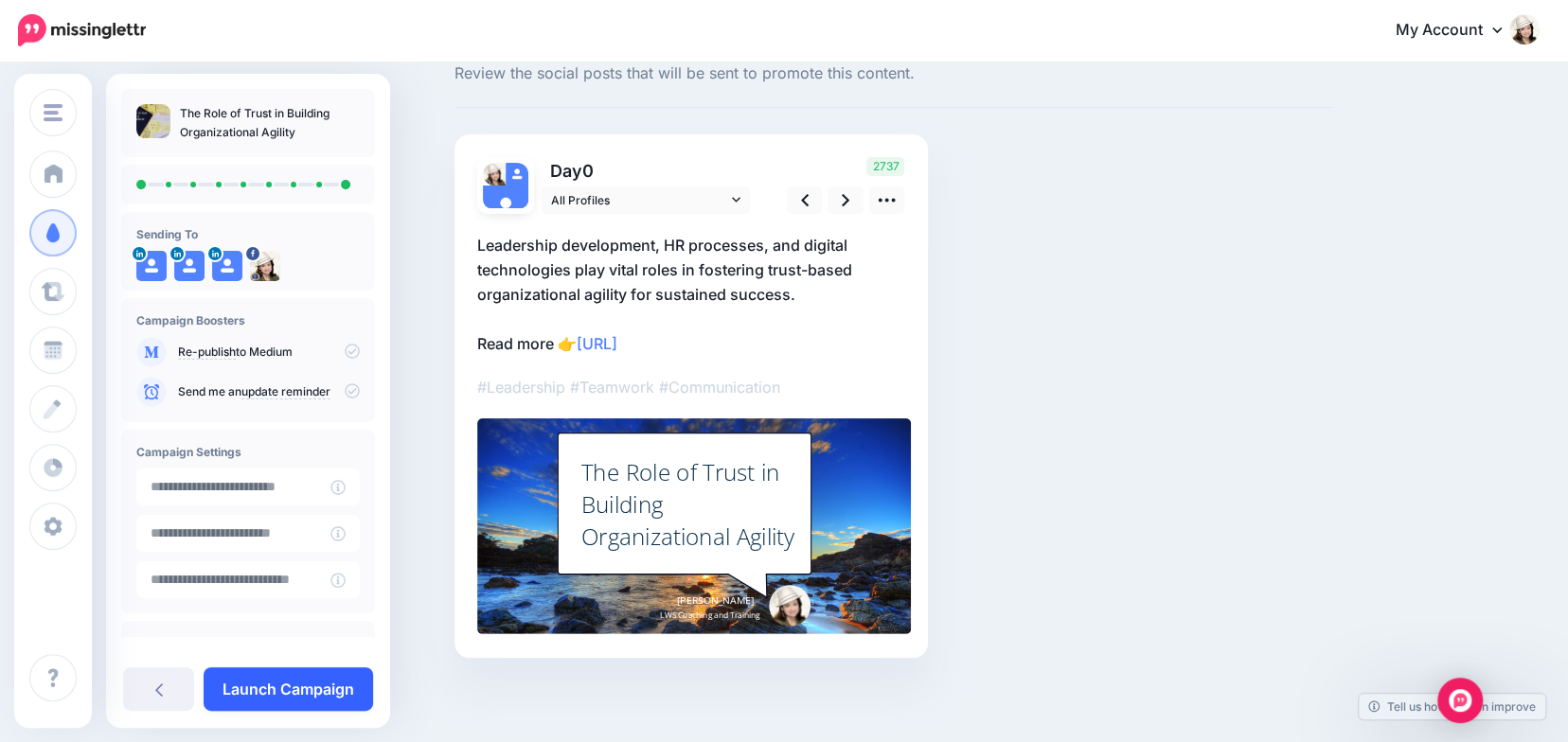
click at [307, 691] on link "Launch Campaign" at bounding box center [288, 690] width 170 height 44
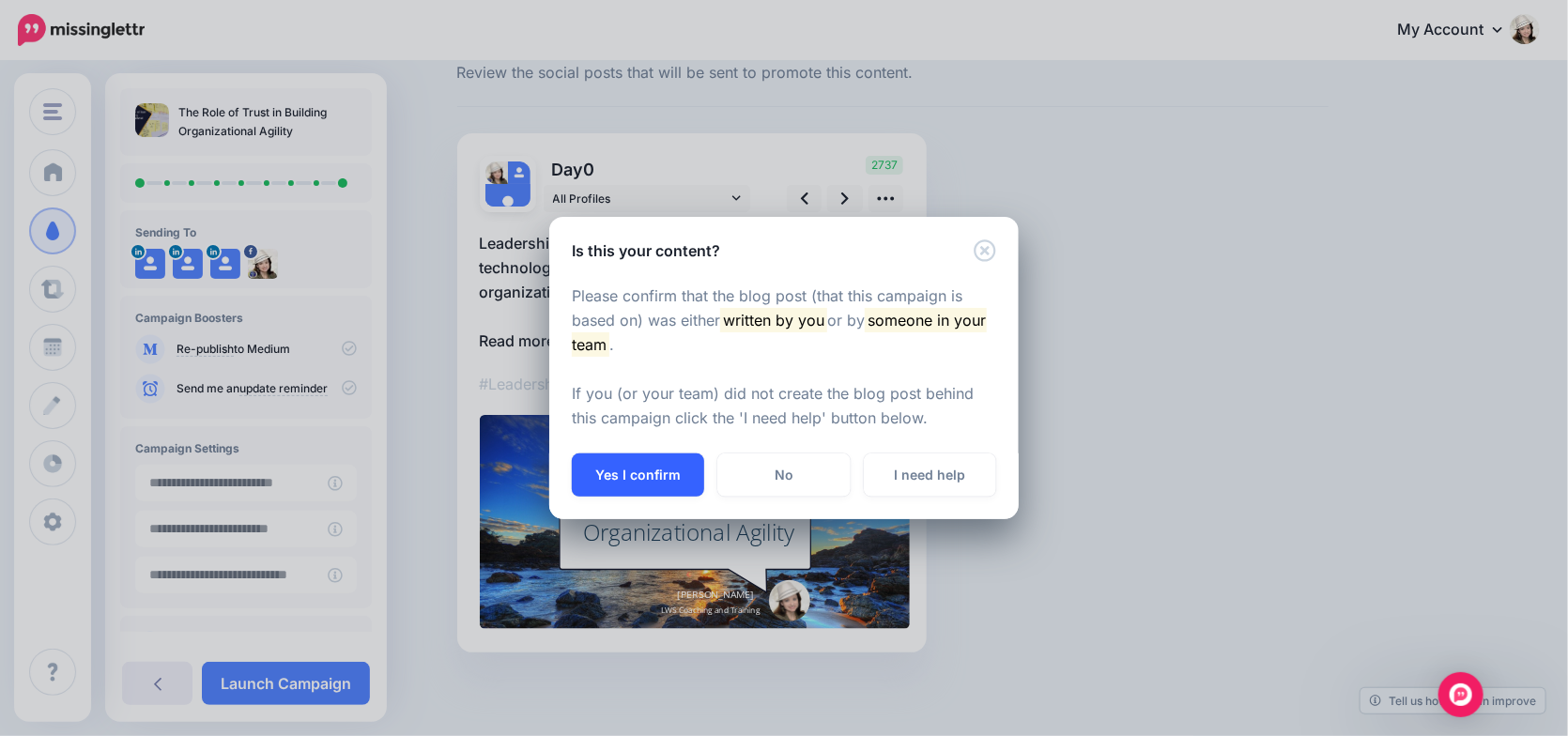
click at [614, 471] on button "Yes I confirm" at bounding box center [638, 476] width 132 height 44
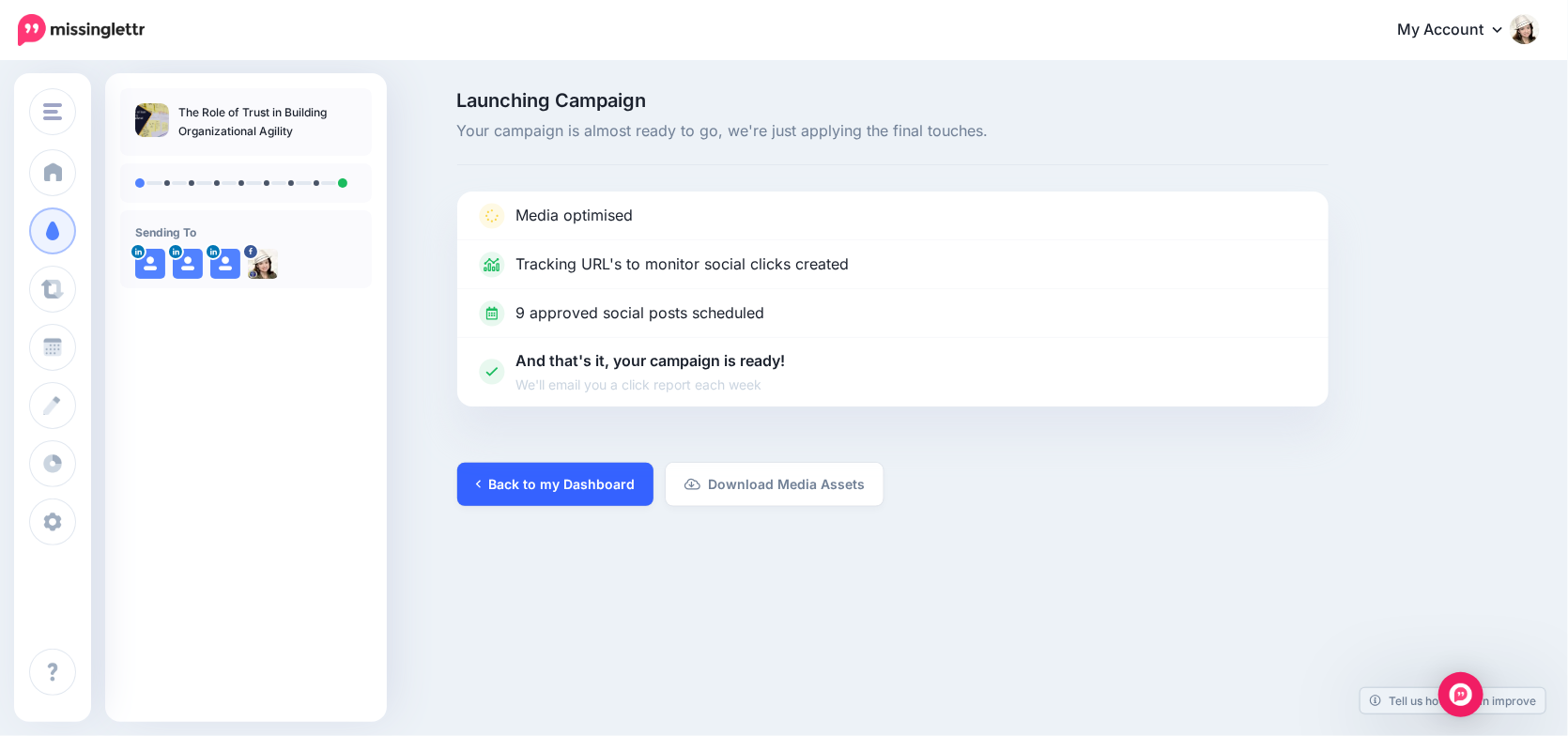
click at [531, 479] on link "Back to my Dashboard" at bounding box center [556, 485] width 197 height 44
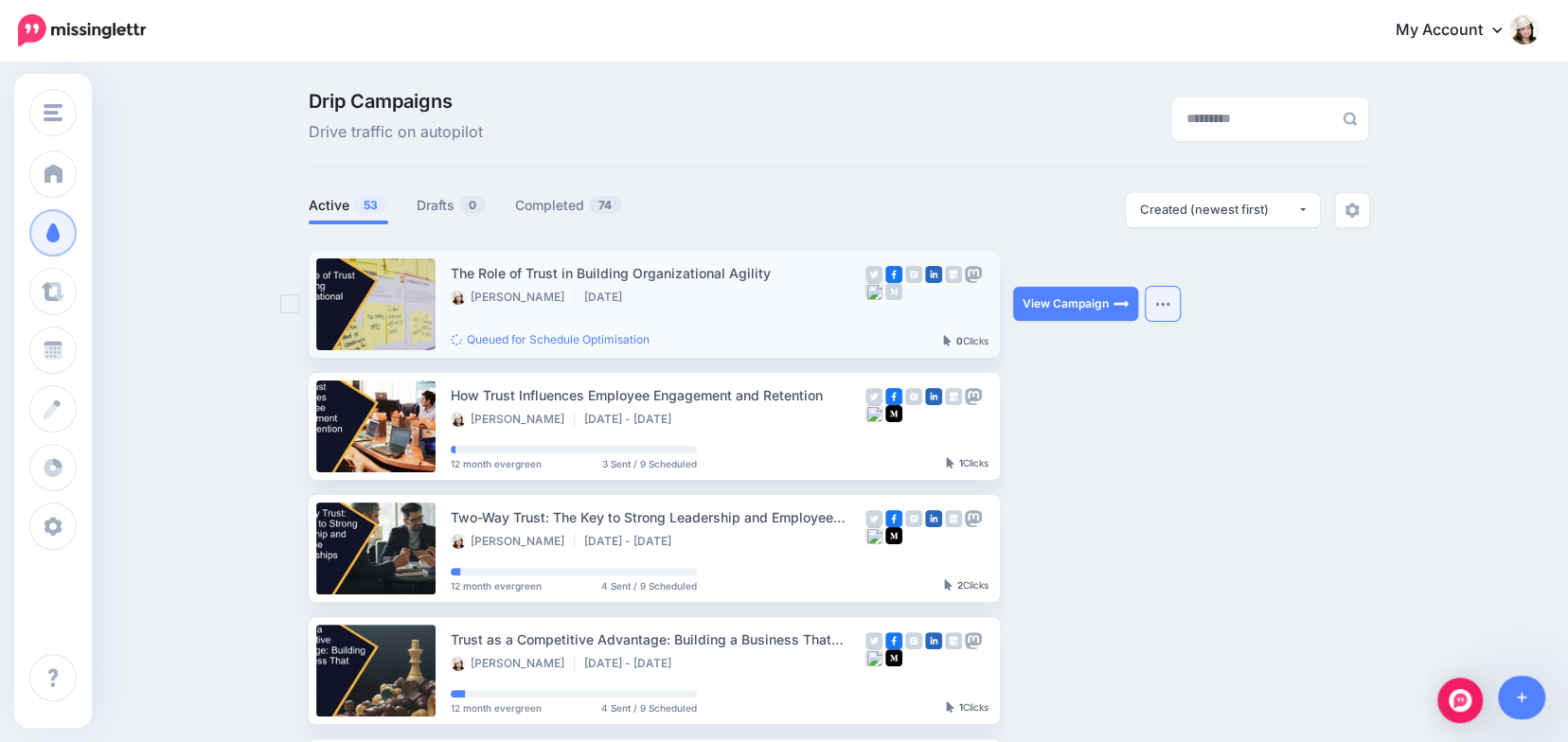
click at [1166, 305] on img "button" at bounding box center [1163, 304] width 15 height 6
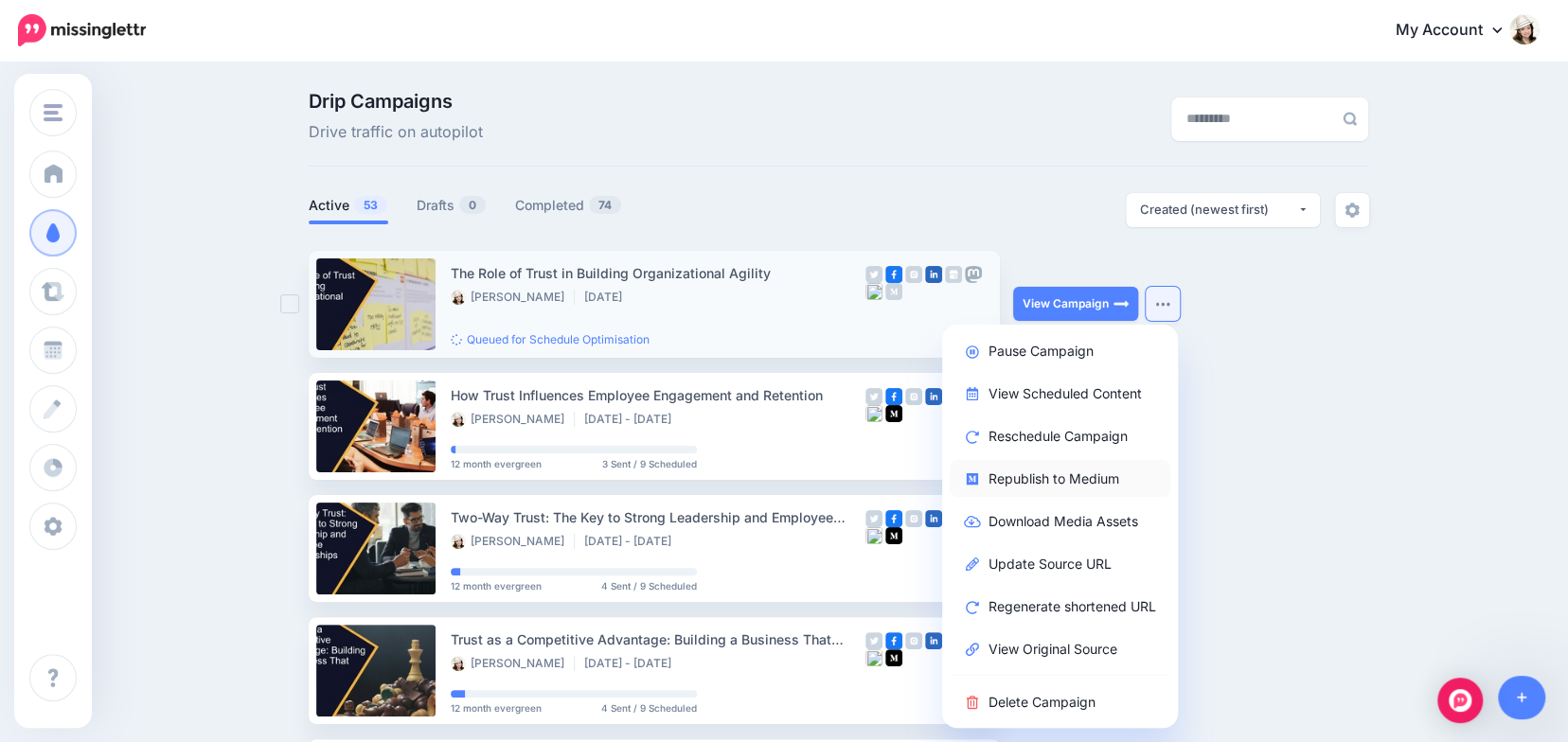
click at [1050, 479] on link "Republish to Medium" at bounding box center [1060, 479] width 220 height 37
